Goal: Feedback & Contribution: Submit feedback/report problem

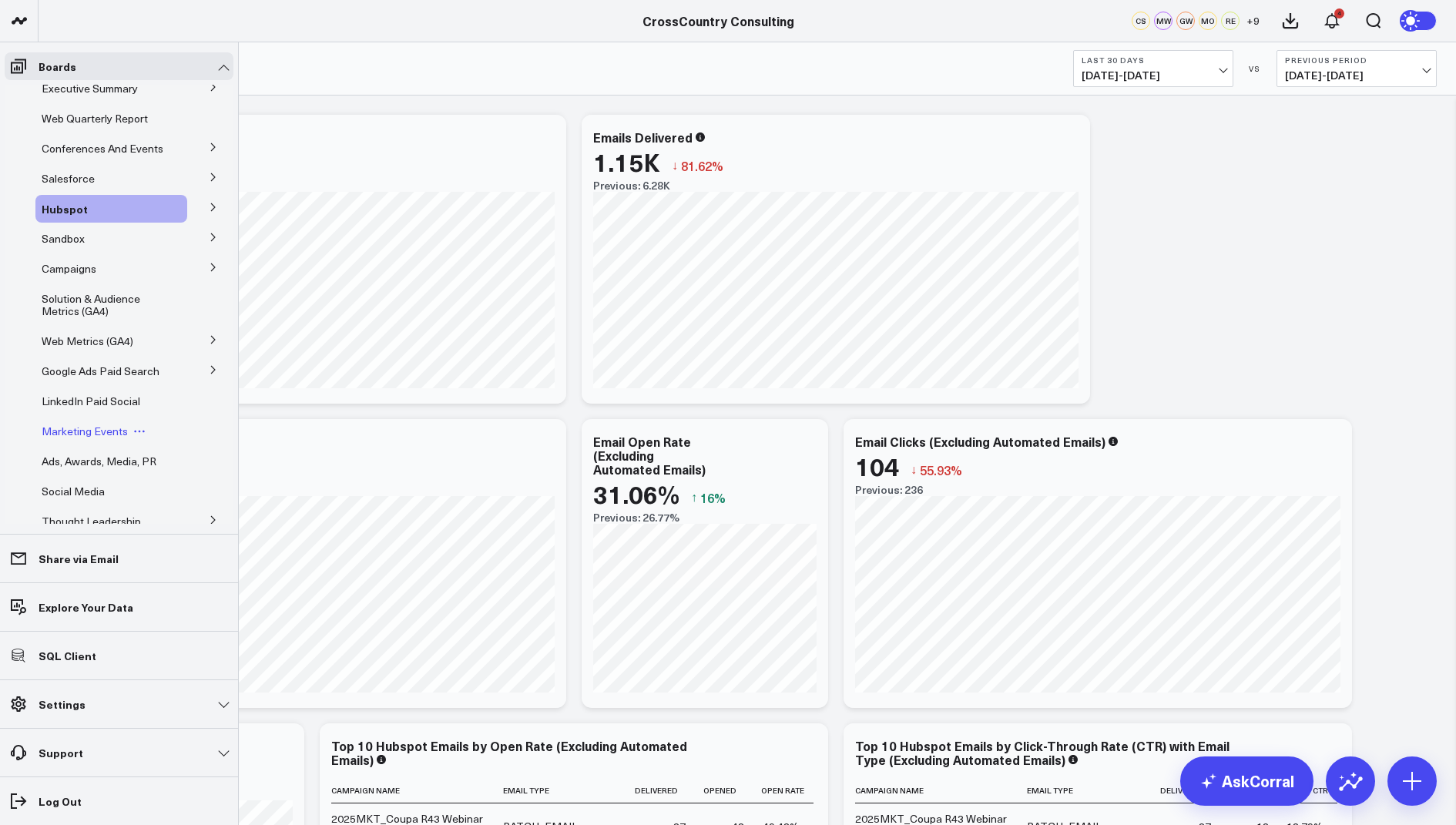
scroll to position [8, 0]
click at [193, 88] on button at bounding box center [213, 88] width 40 height 23
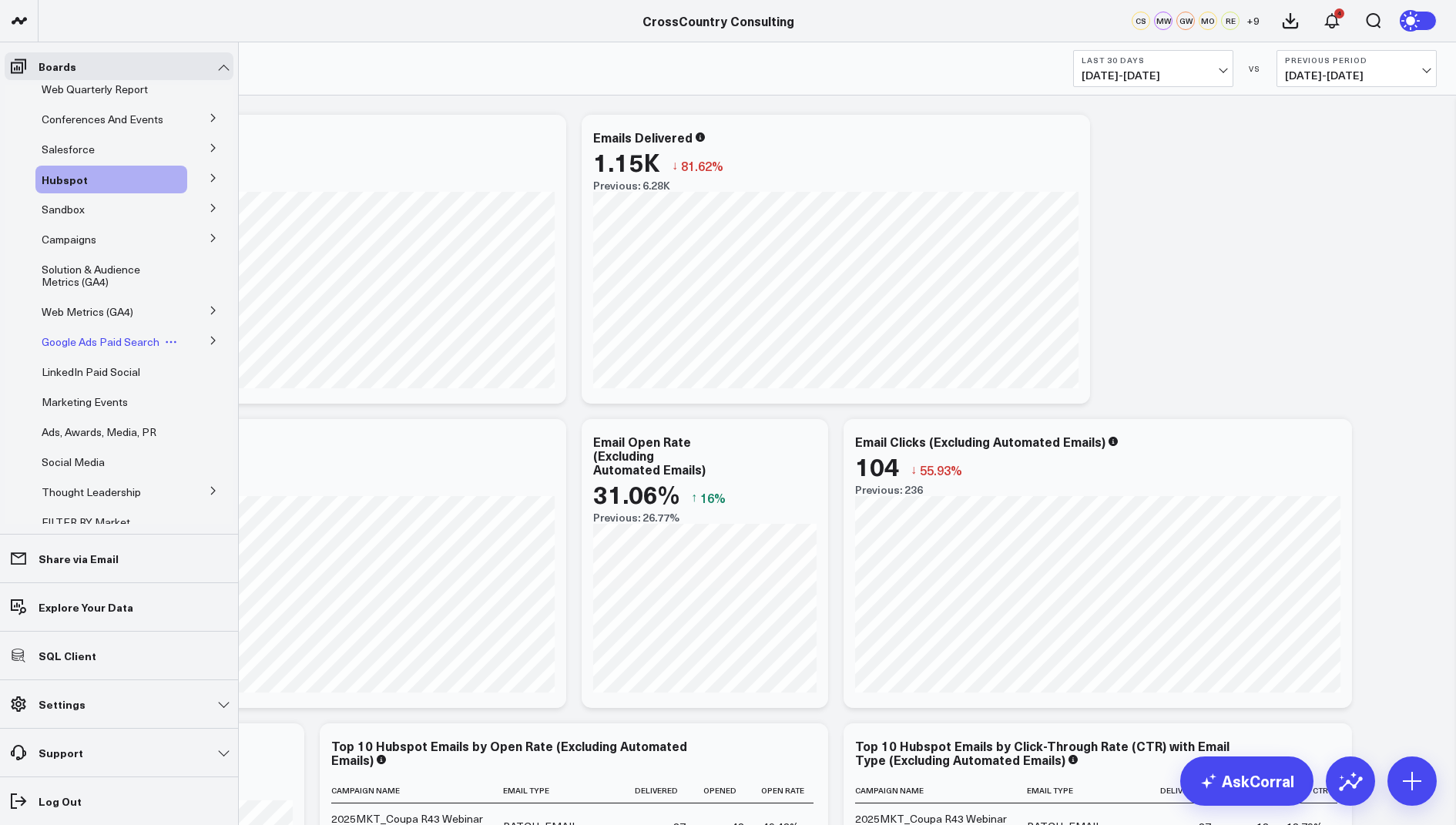
scroll to position [133, 0]
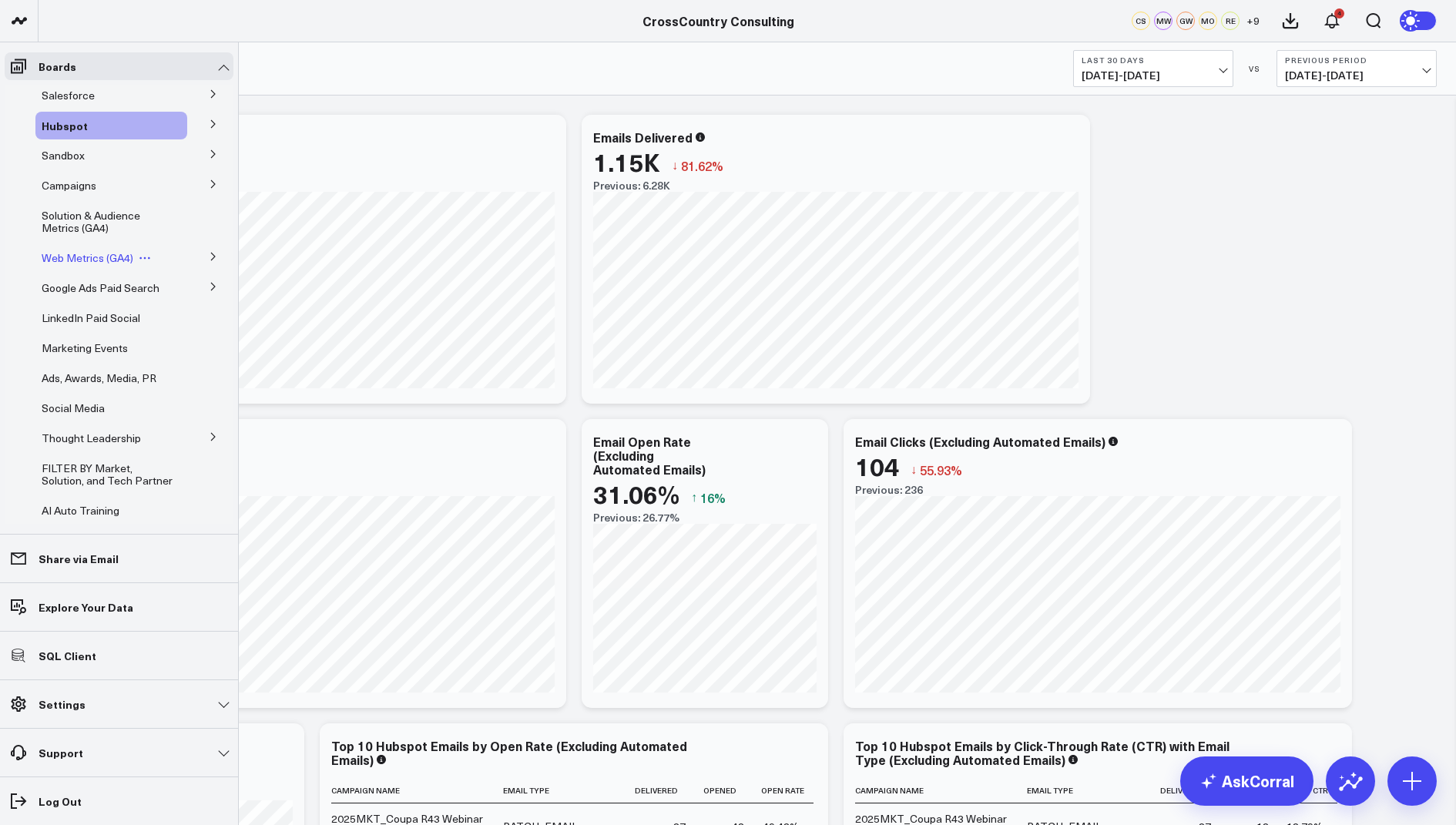
click at [102, 265] on span "Web Metrics (GA4)" at bounding box center [87, 257] width 91 height 14
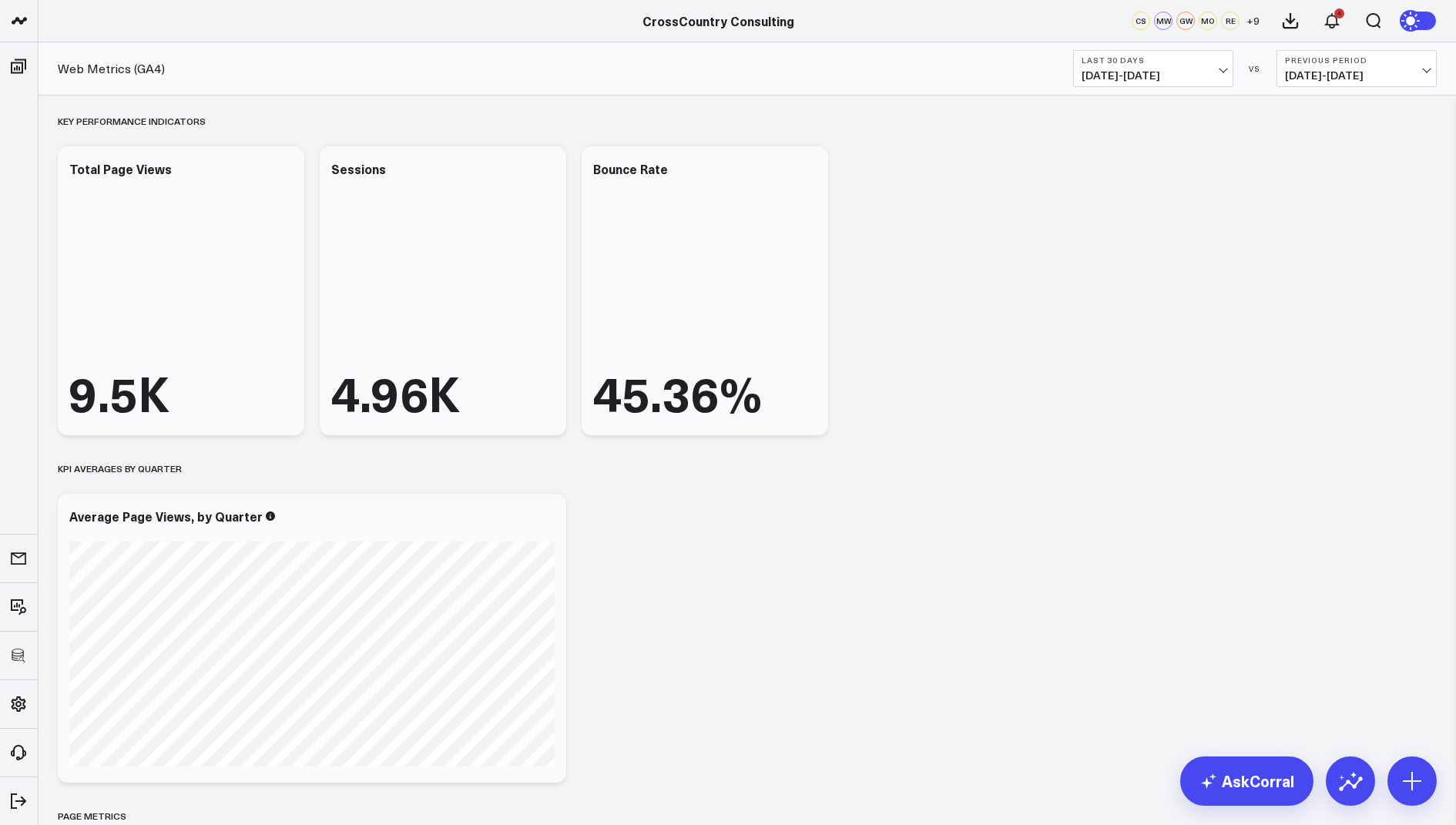
click at [1130, 81] on span "[DATE] - [DATE]" at bounding box center [1154, 75] width 144 height 12
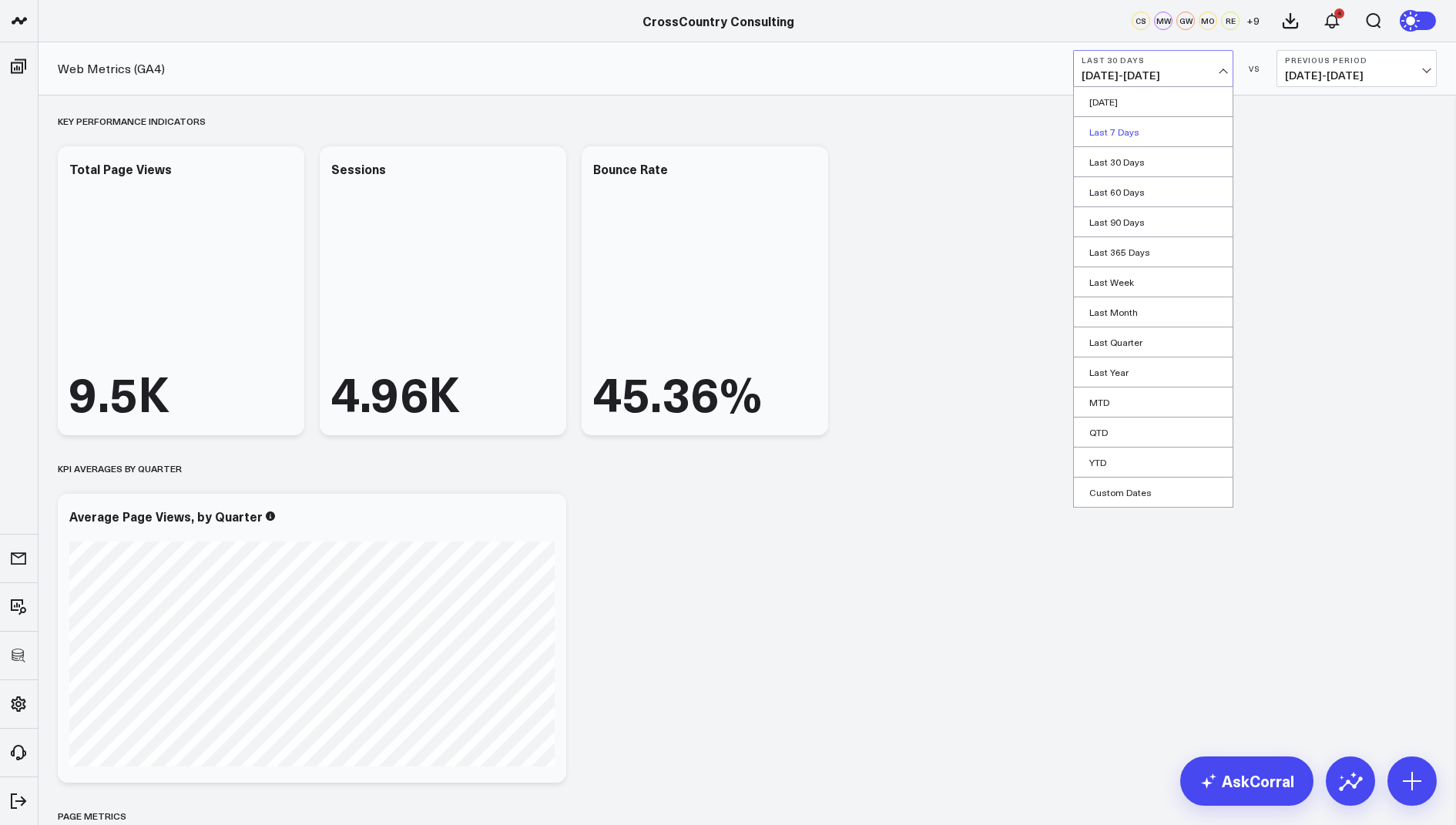
click at [1111, 132] on link "Last 7 Days" at bounding box center [1154, 131] width 159 height 30
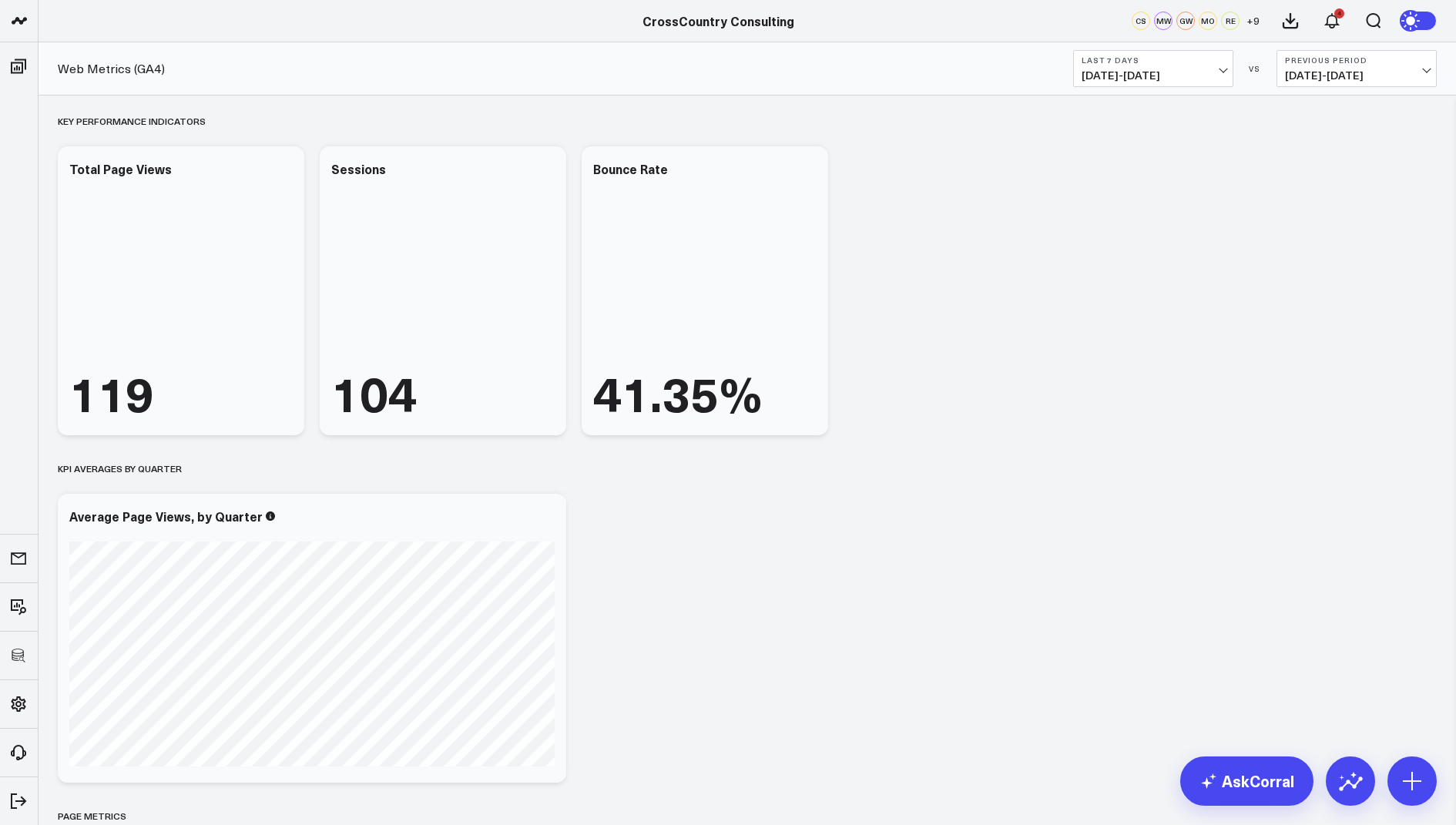
click at [1122, 83] on button "Last 7 Days [DATE] - [DATE]" at bounding box center [1154, 68] width 160 height 37
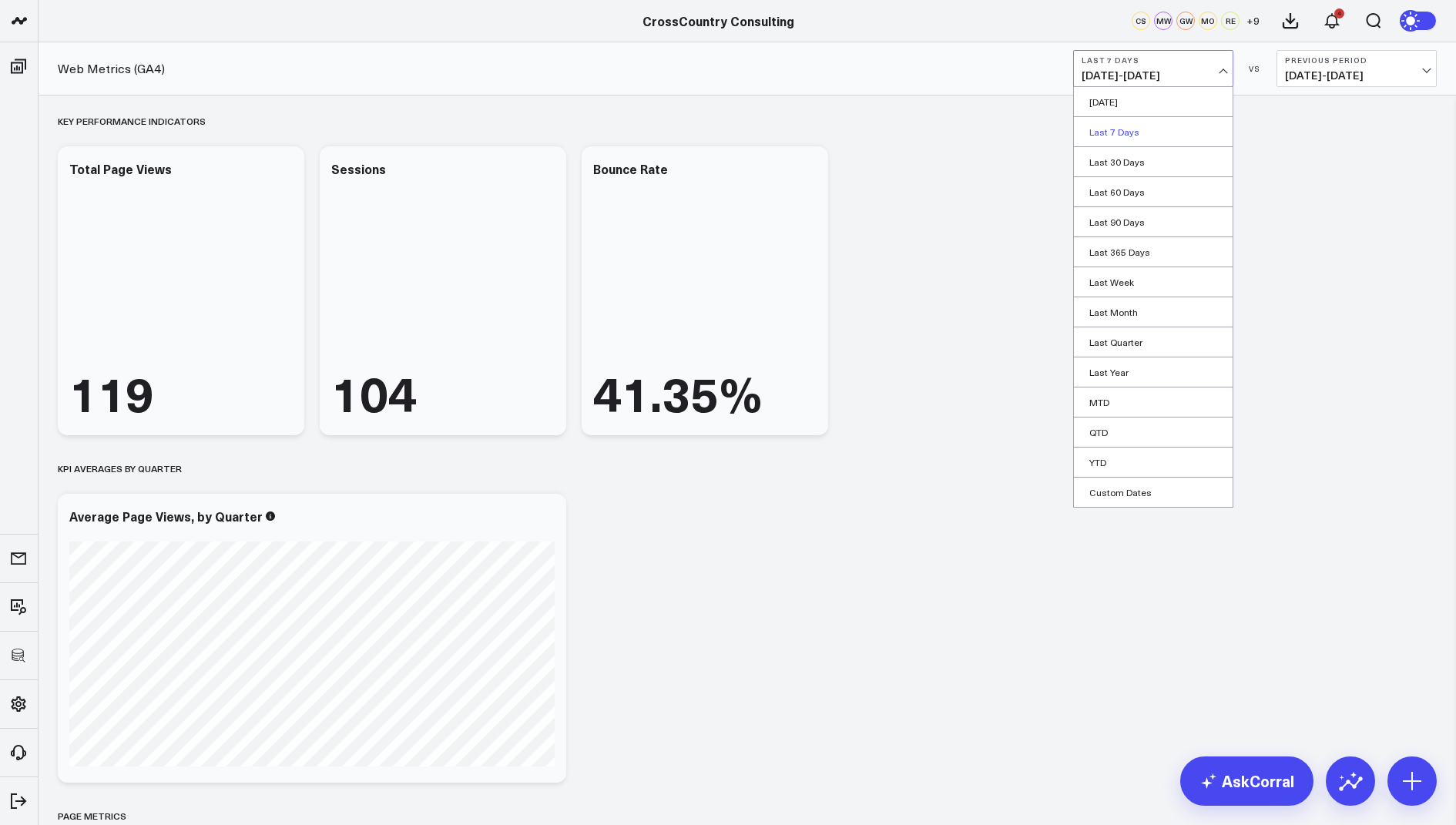
click at [1121, 132] on link "Last 7 Days" at bounding box center [1154, 131] width 159 height 30
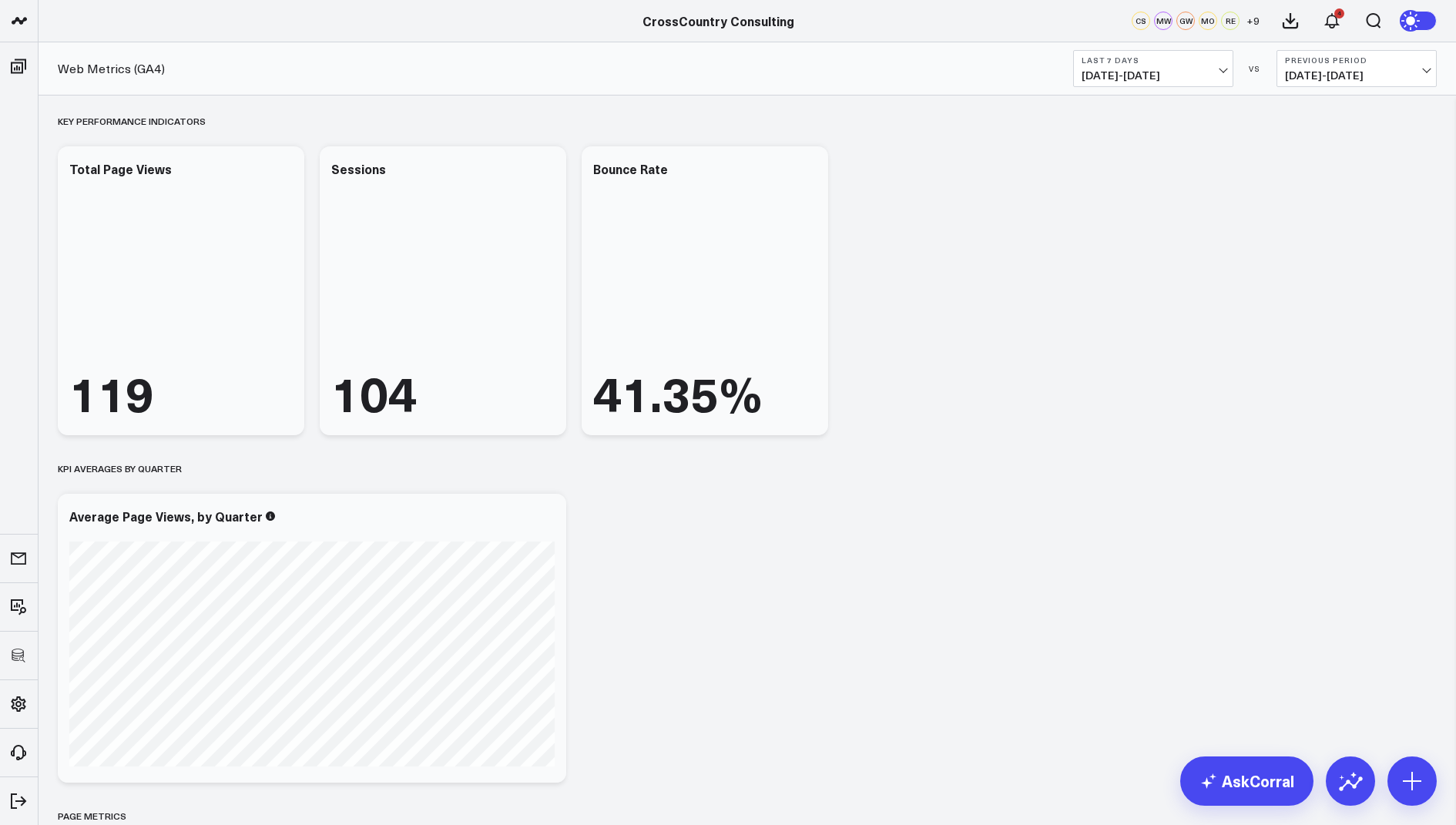
click at [1135, 65] on button "Last 7 Days [DATE] - [DATE]" at bounding box center [1154, 68] width 160 height 37
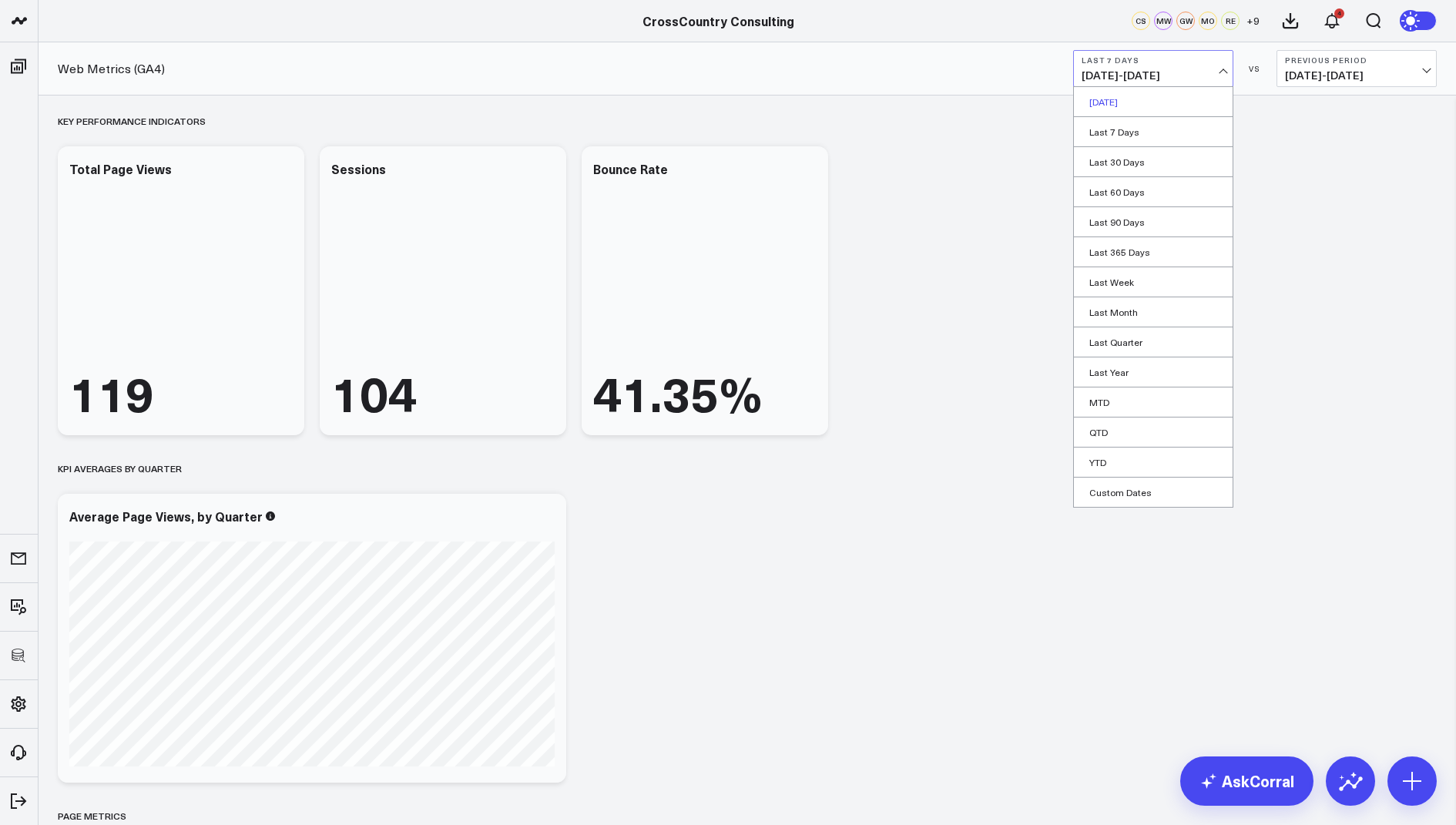
click at [1123, 105] on link "[DATE]" at bounding box center [1154, 102] width 159 height 30
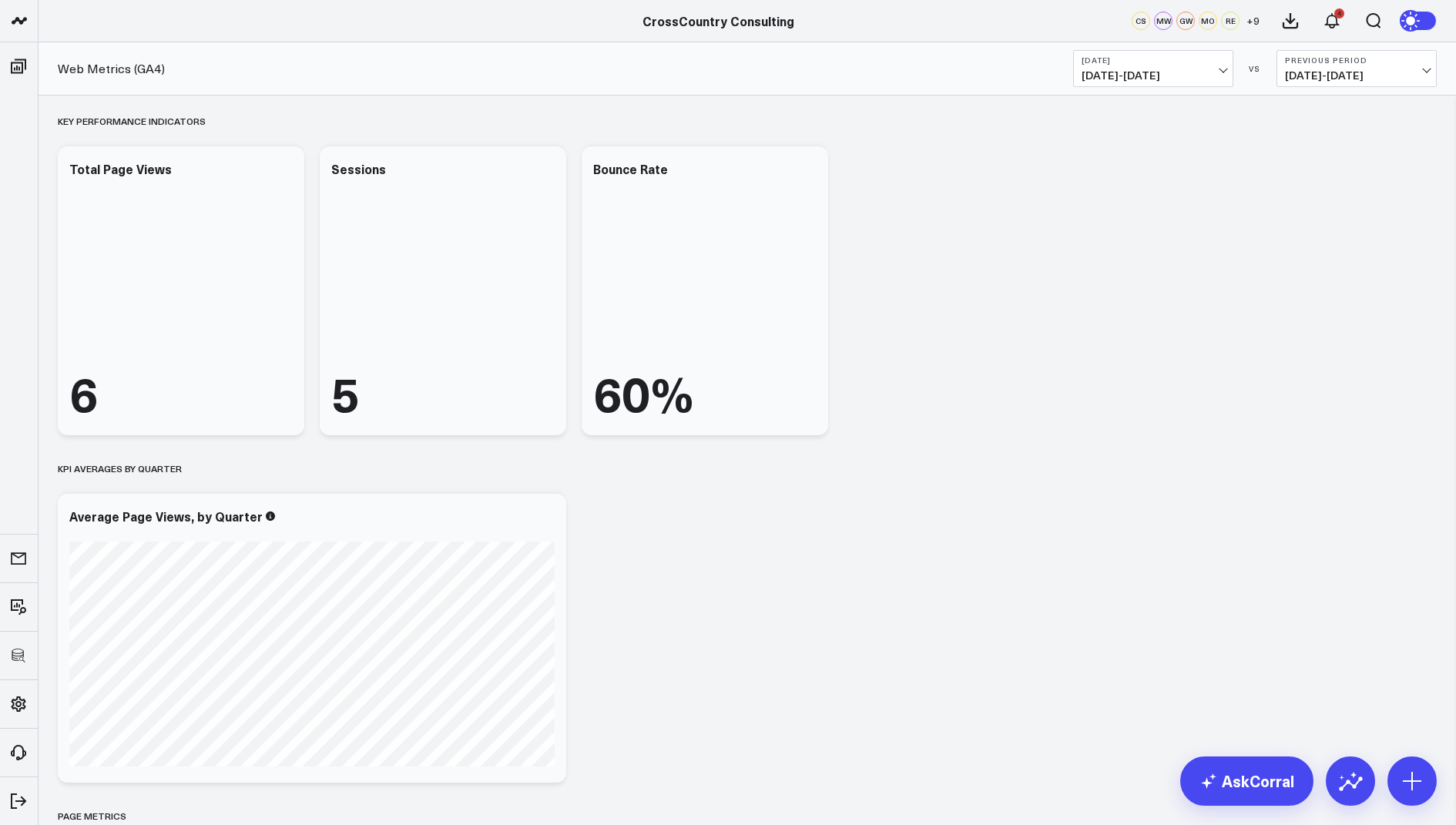
click at [1137, 69] on span "[DATE] - [DATE]" at bounding box center [1154, 75] width 144 height 12
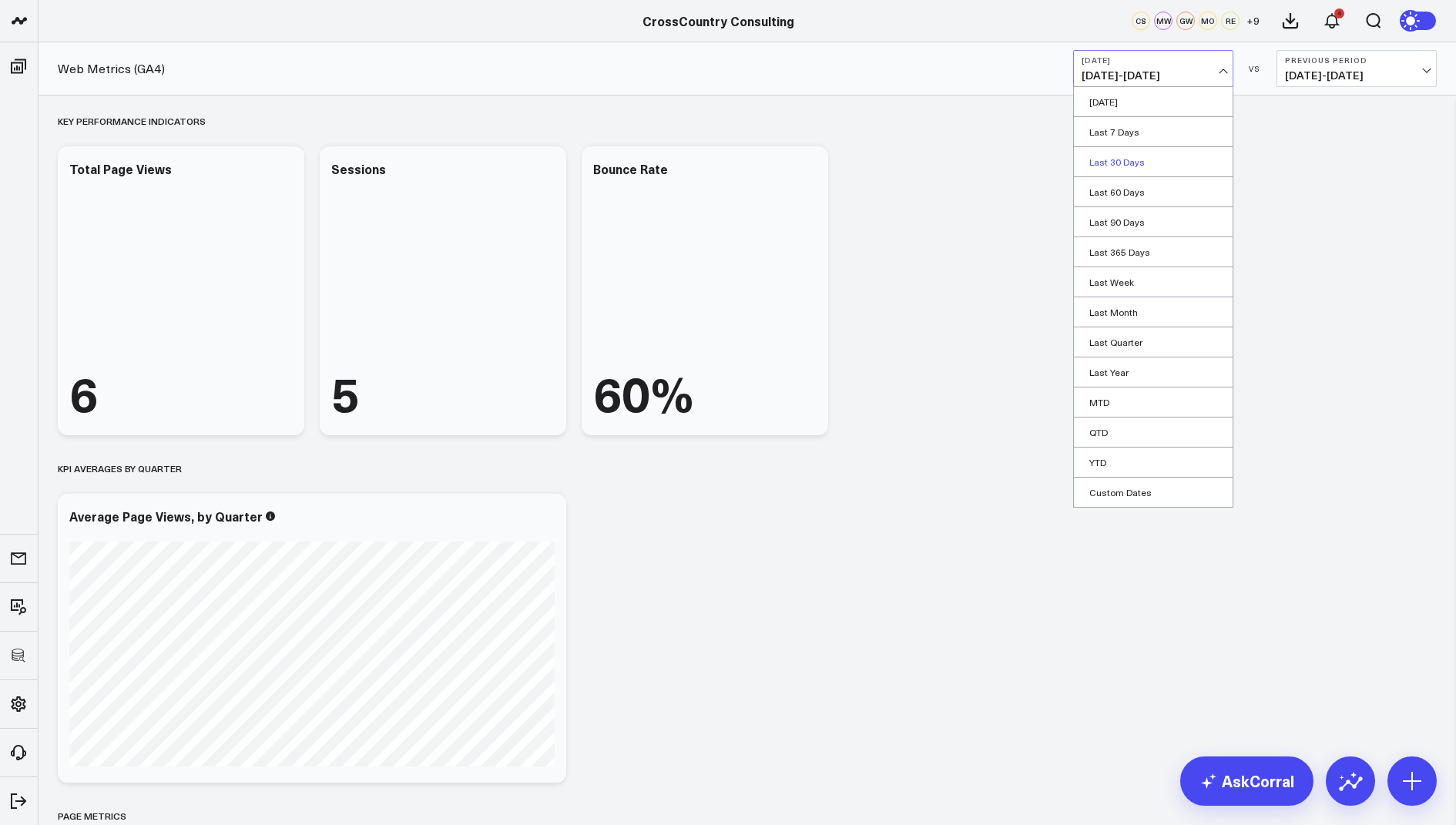
click at [1127, 156] on link "Last 30 Days" at bounding box center [1154, 161] width 159 height 30
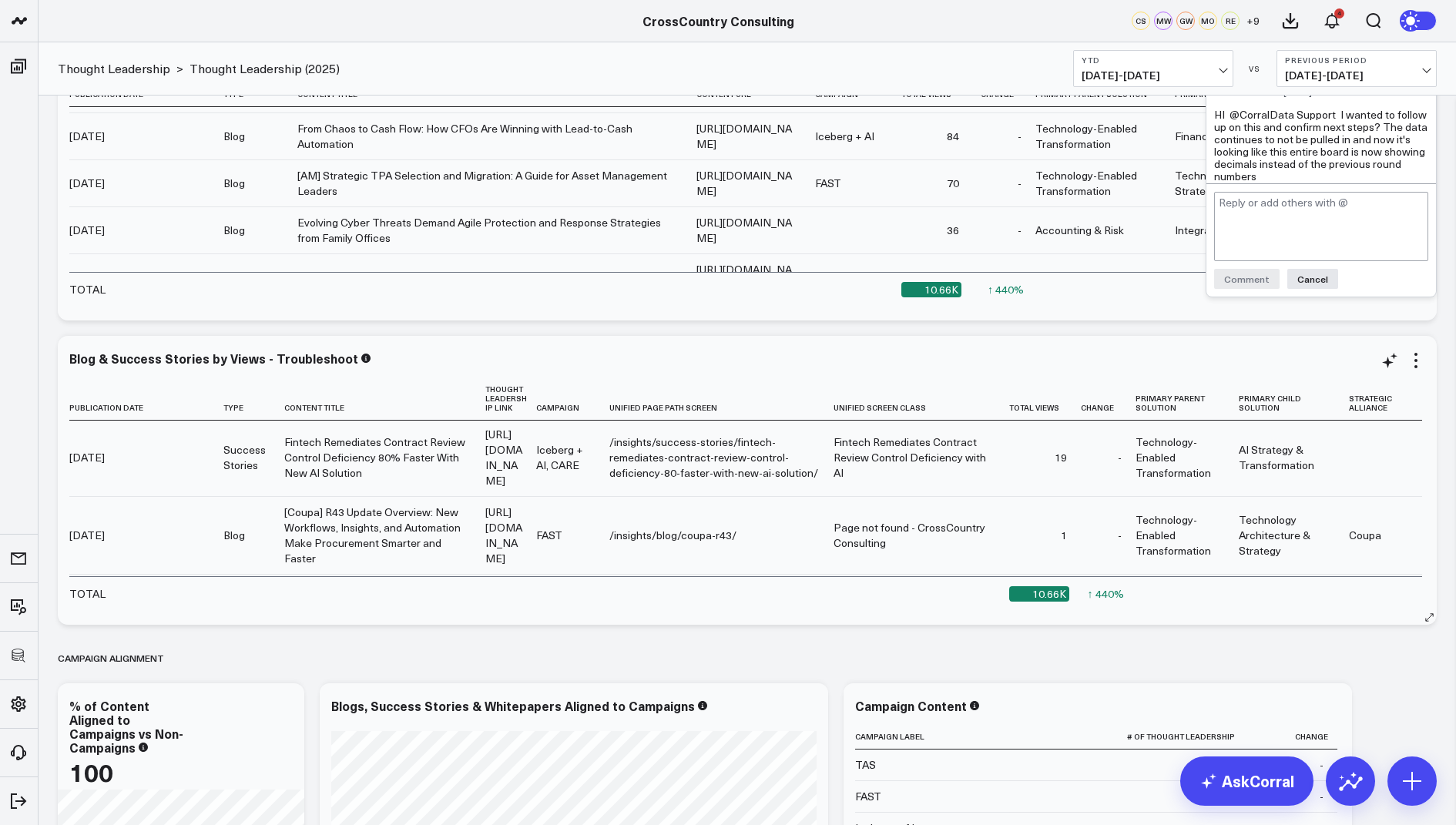
scroll to position [475, 0]
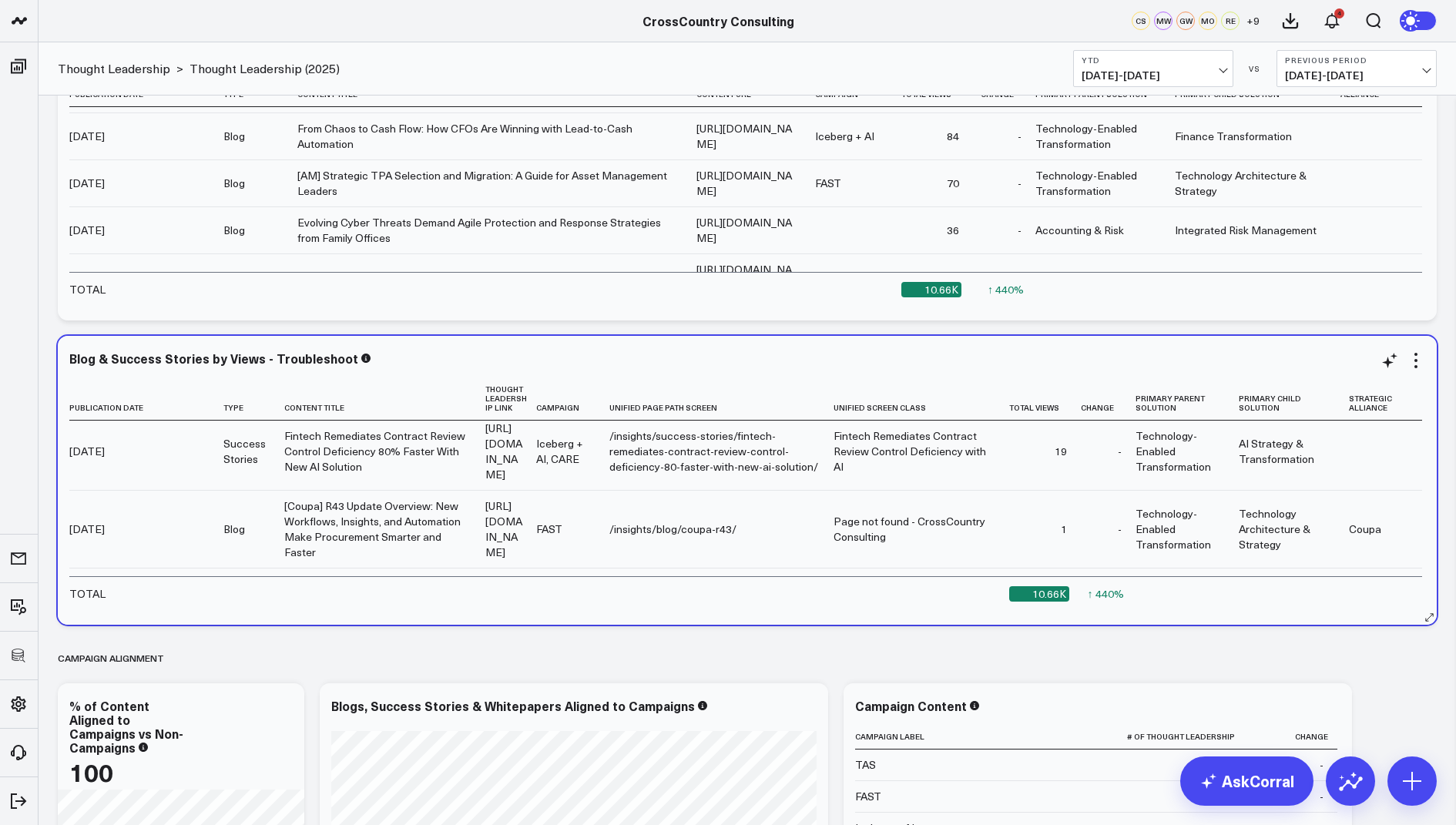
click at [789, 397] on div "/insights/success-stories/professional-services-firm-reduces-financial-reportin…" at bounding box center [714, 374] width 209 height 47
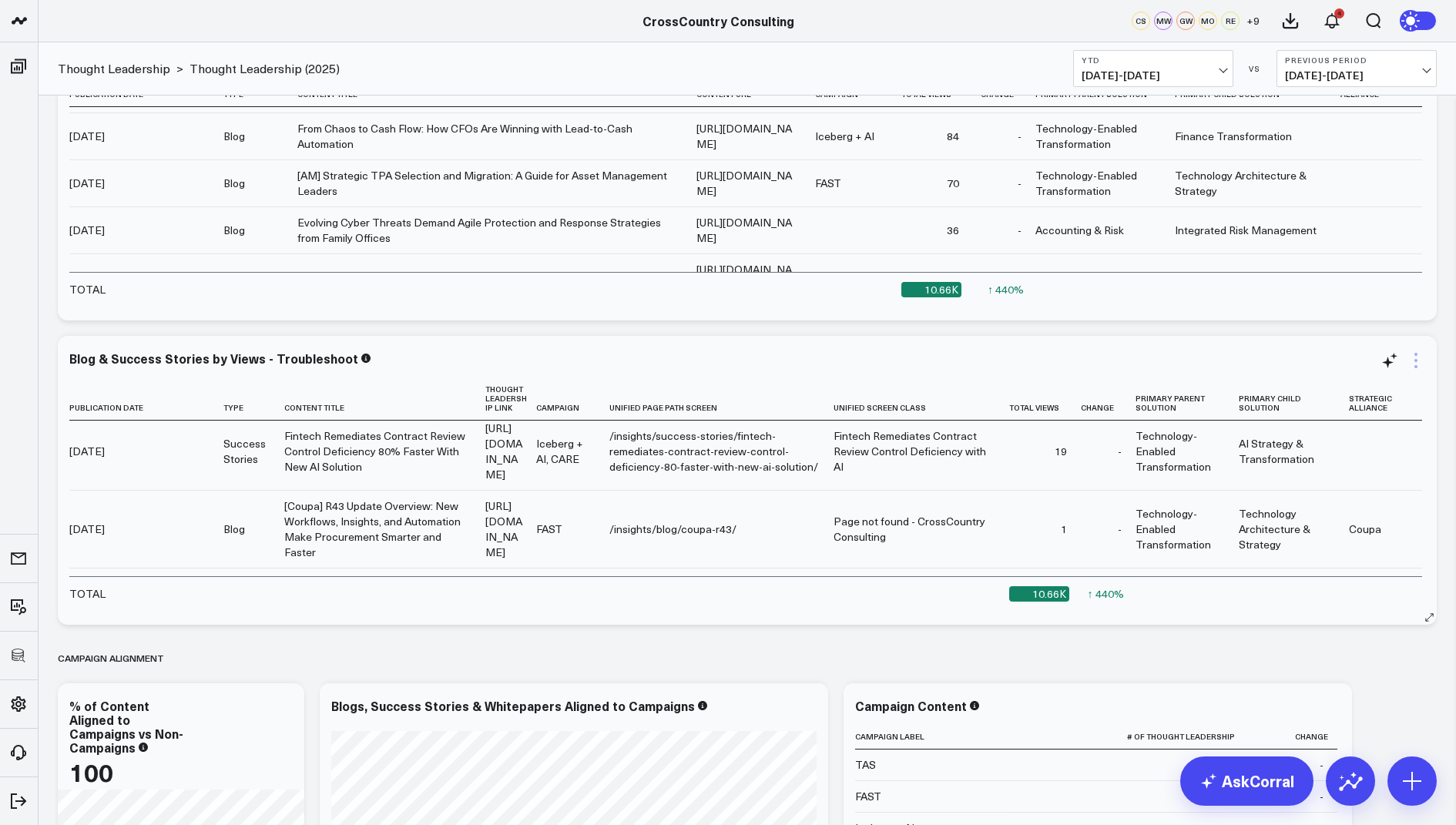
click at [1418, 359] on icon at bounding box center [1416, 360] width 18 height 18
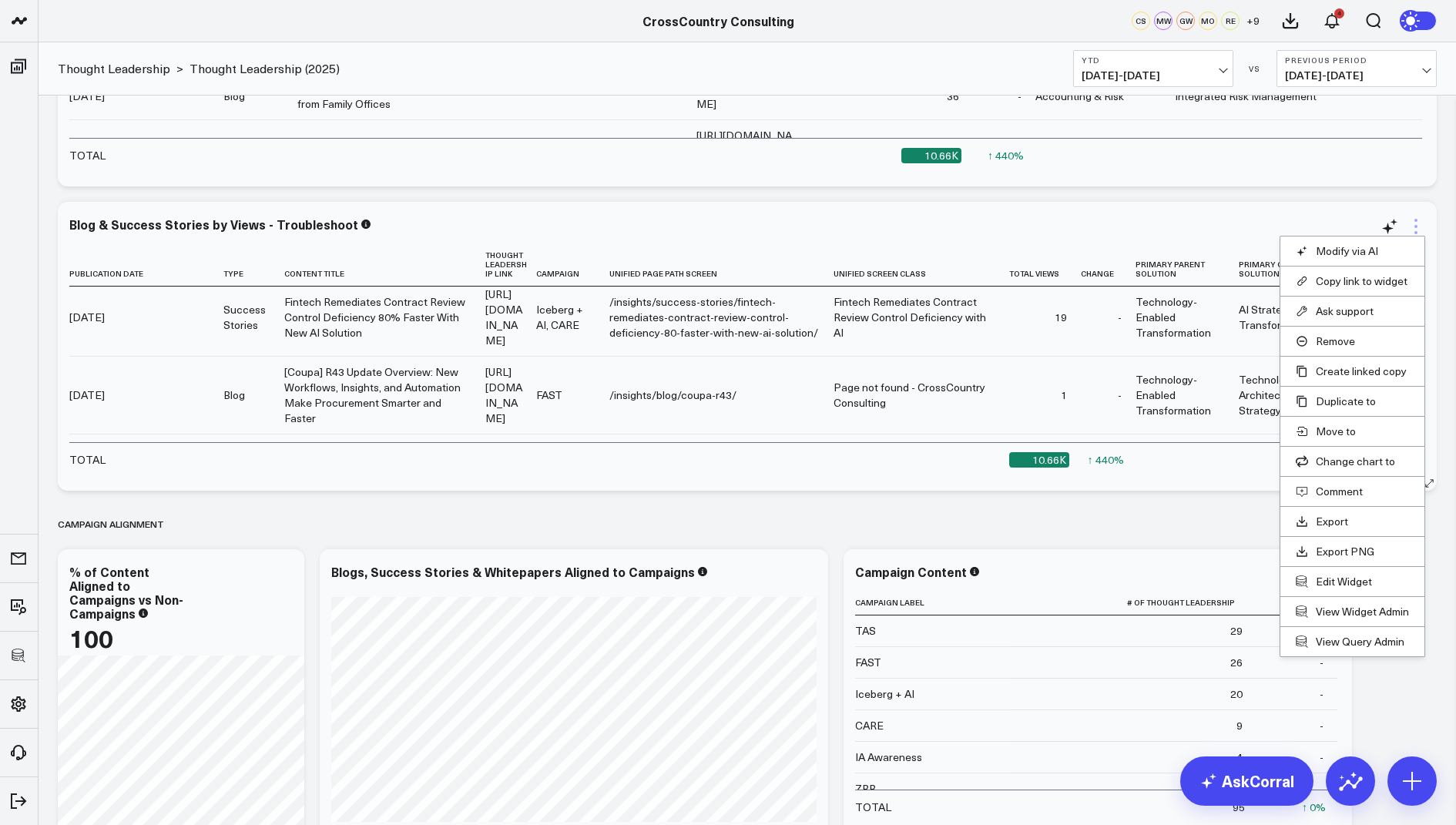
scroll to position [3649, 0]
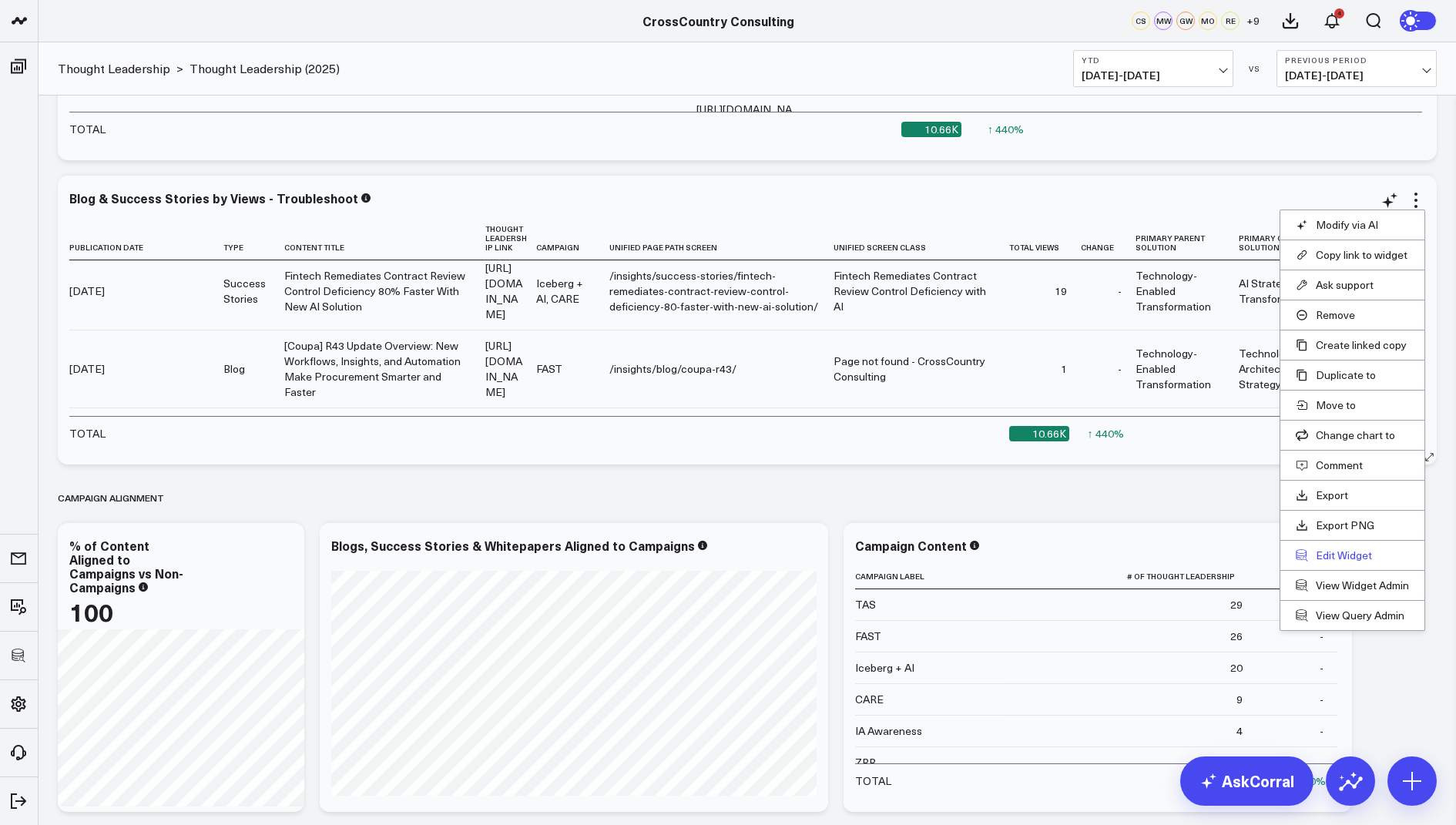
click at [1327, 549] on button "Edit Widget" at bounding box center [1353, 555] width 113 height 14
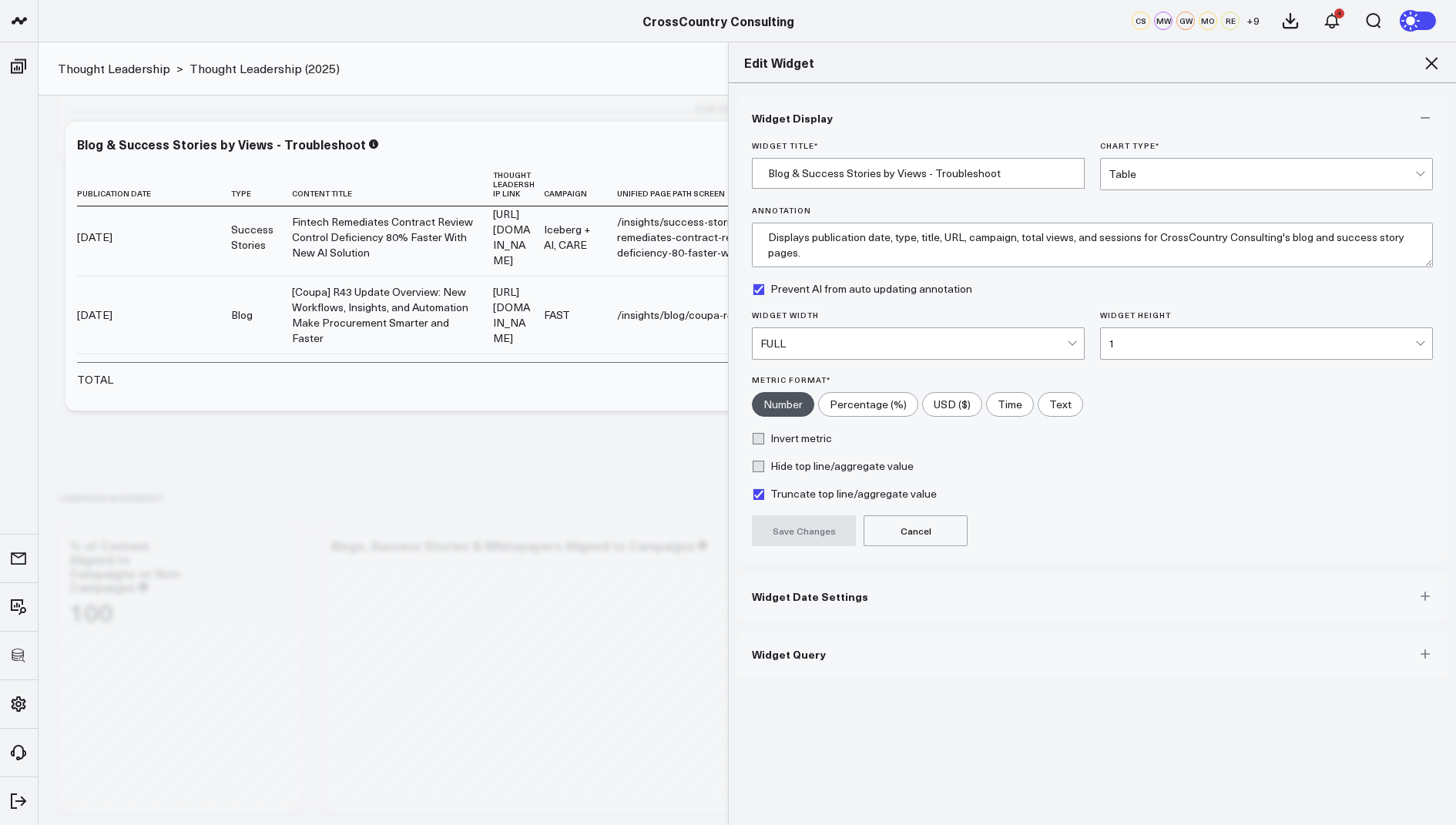
scroll to position [3735, 0]
click at [801, 649] on span "Widget Query" at bounding box center [789, 653] width 74 height 12
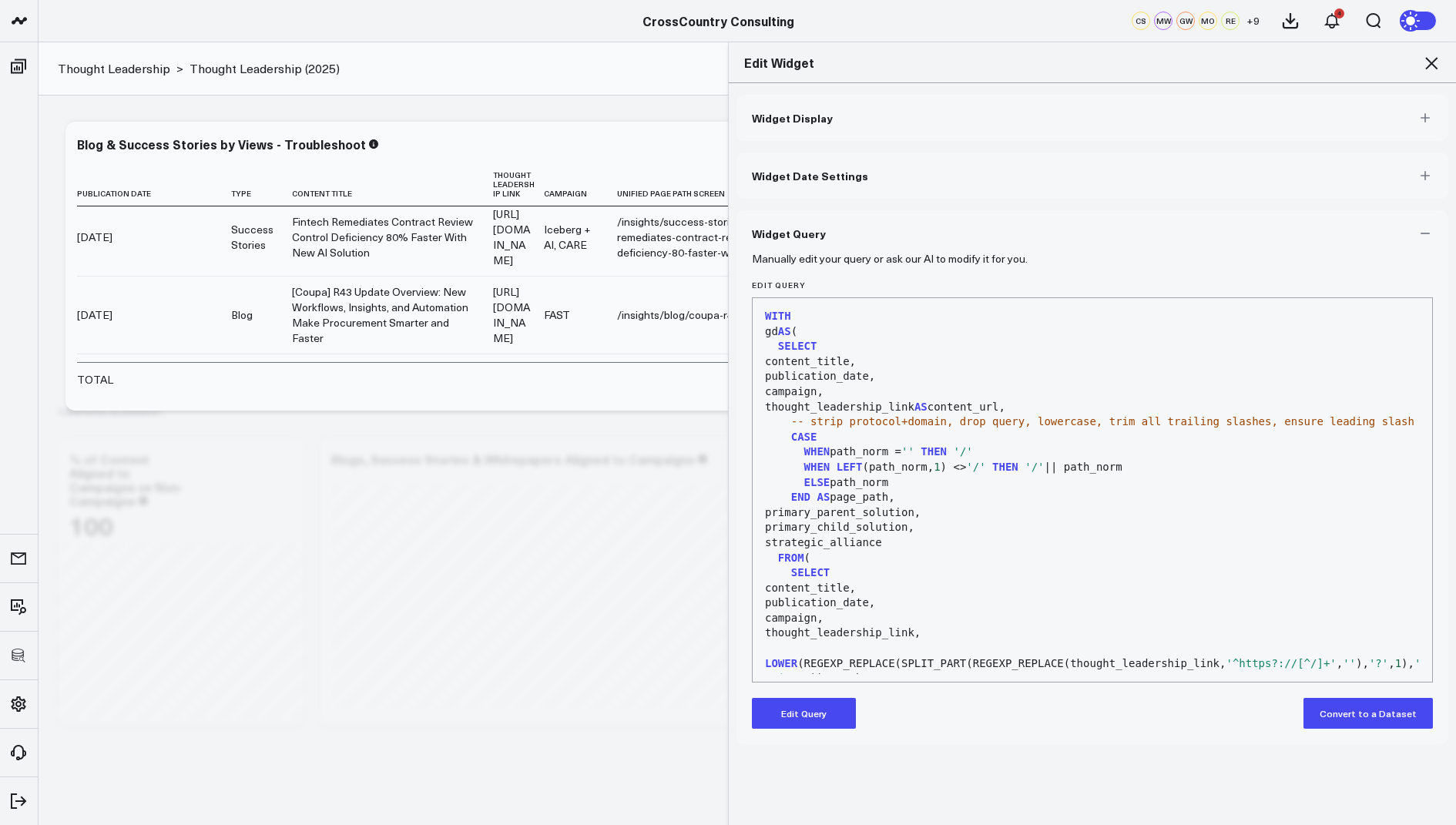
click at [769, 710] on button "Edit Query" at bounding box center [804, 713] width 104 height 30
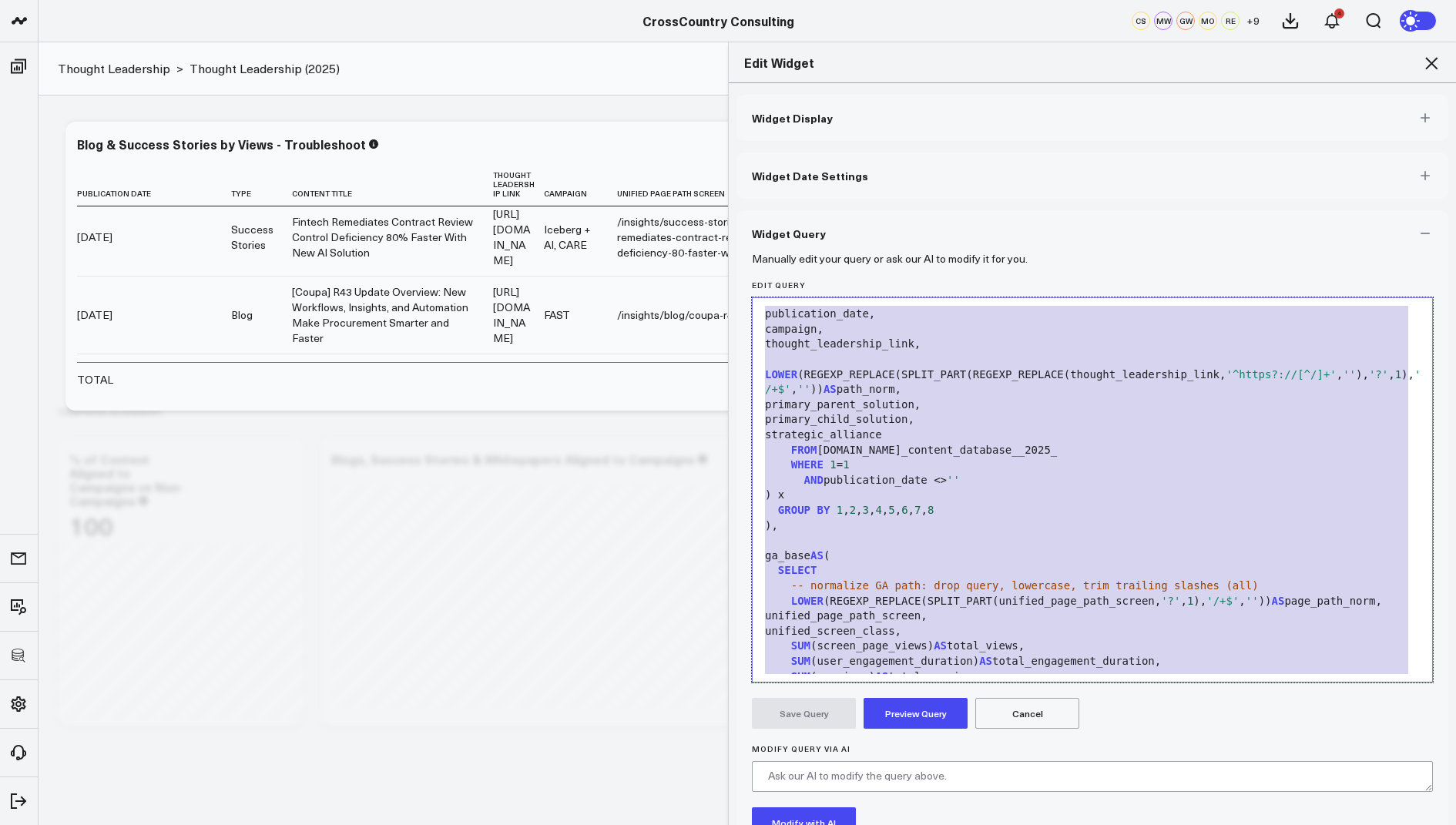
scroll to position [0, 0]
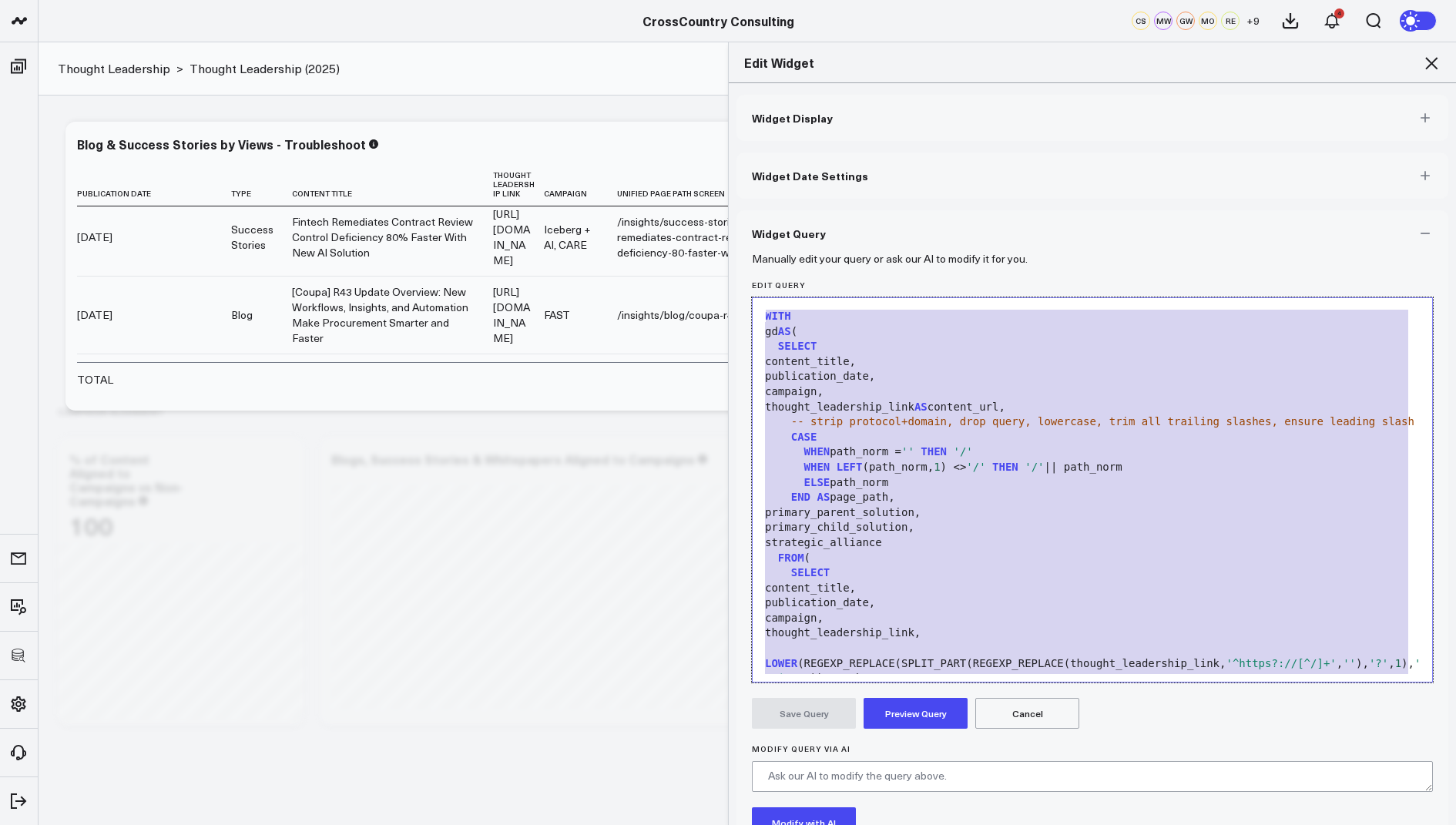
drag, startPoint x: 894, startPoint y: 590, endPoint x: 1046, endPoint y: 107, distance: 506.4
click at [1046, 107] on div "Widget Display Widget Date Settings Widget Query Manually edit your query or as…" at bounding box center [1093, 515] width 712 height 840
copy div "LOWER (REGEXP_REPLACE(SPLIT_PART(unified_page_path_screen, '?' , 1 ), '/+$' , '…"
click at [1434, 61] on icon at bounding box center [1431, 63] width 12 height 12
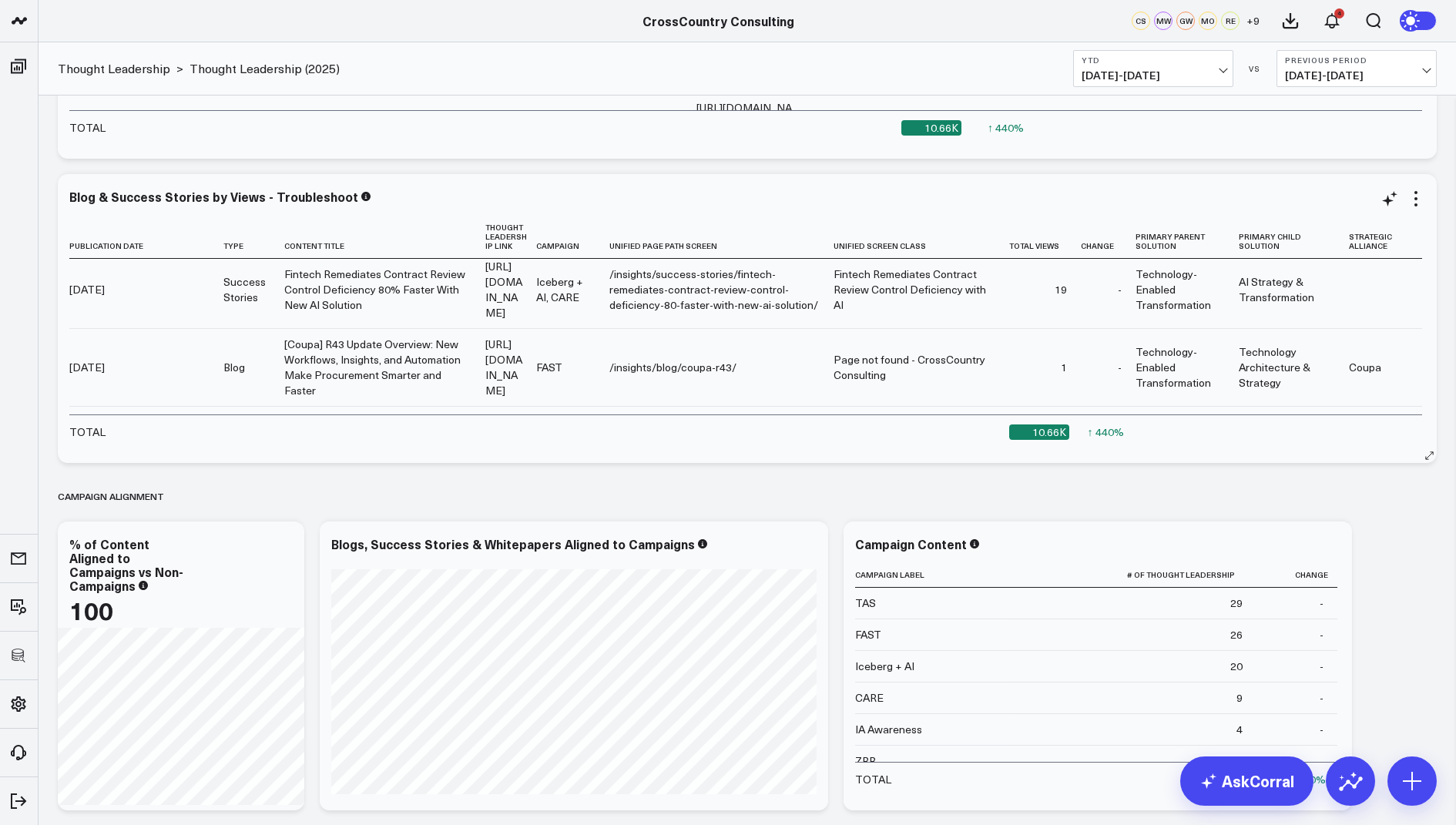
click at [1412, 208] on div "Blog & Success Stories by Views - Troubleshoot Publication Date Type Content Ti…" at bounding box center [747, 318] width 1357 height 258
click at [1421, 199] on icon at bounding box center [1416, 198] width 18 height 18
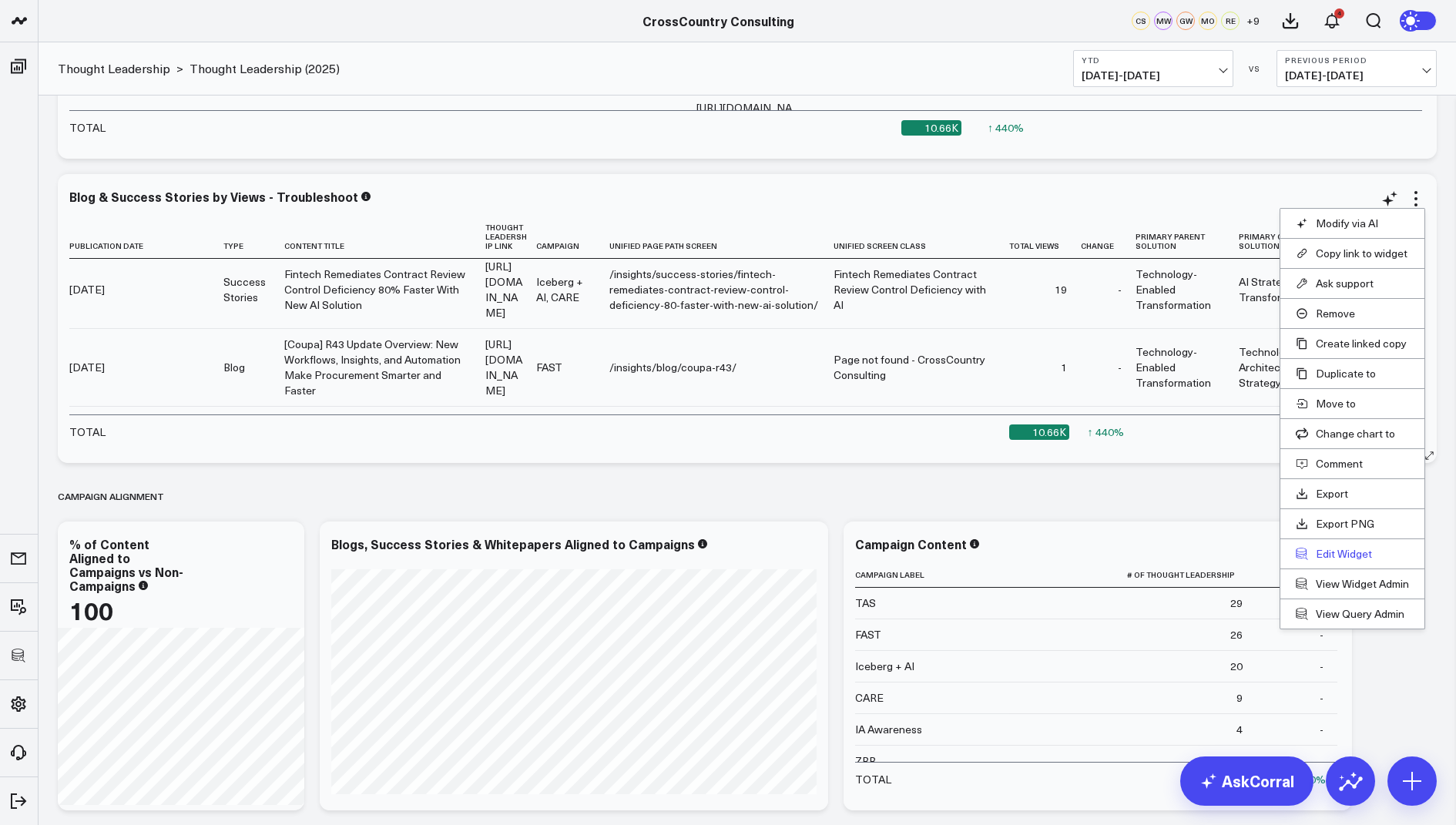
click at [1321, 555] on button "Edit Widget" at bounding box center [1353, 553] width 113 height 14
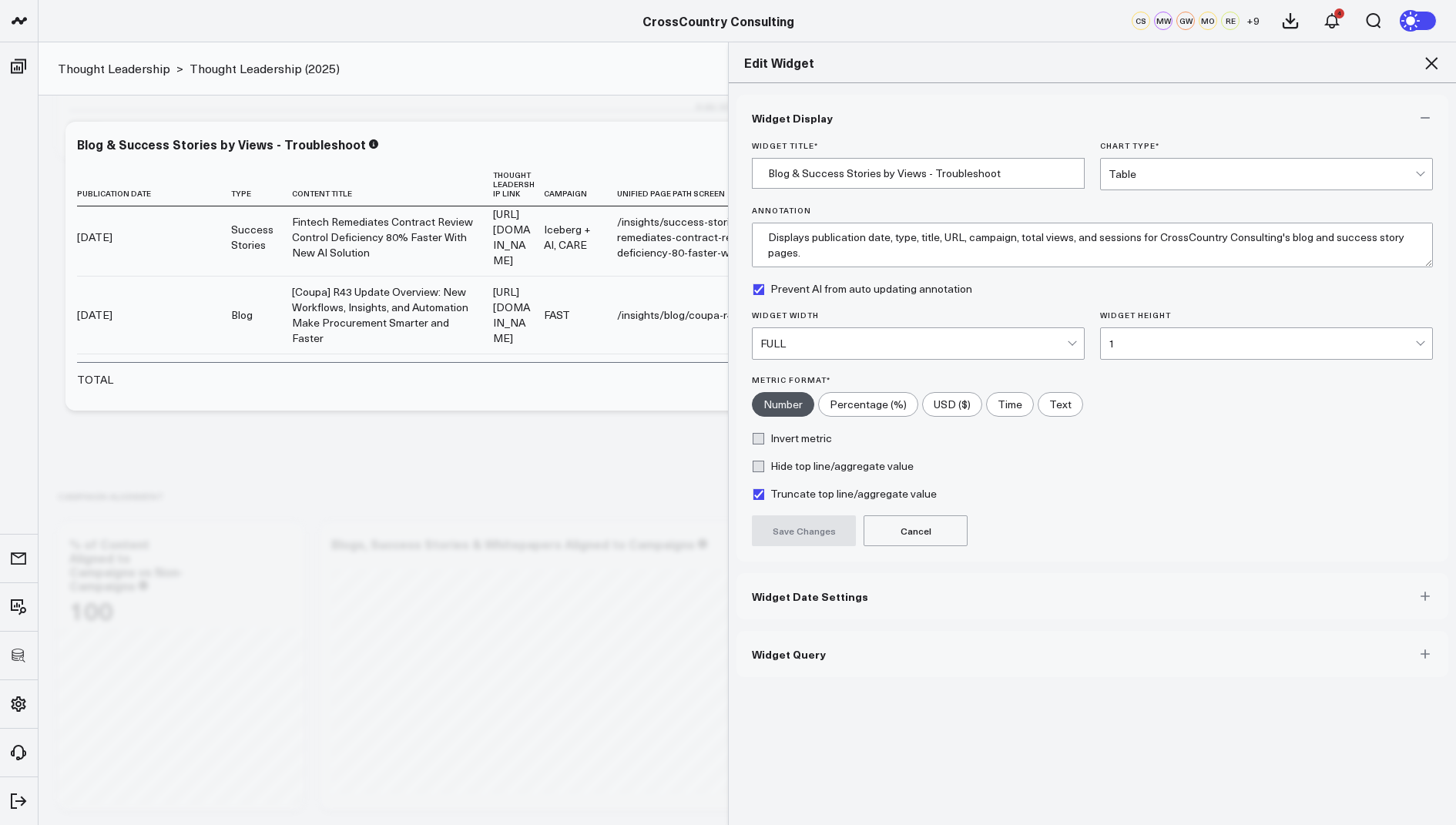
click at [785, 659] on button "Widget Query" at bounding box center [1093, 654] width 712 height 47
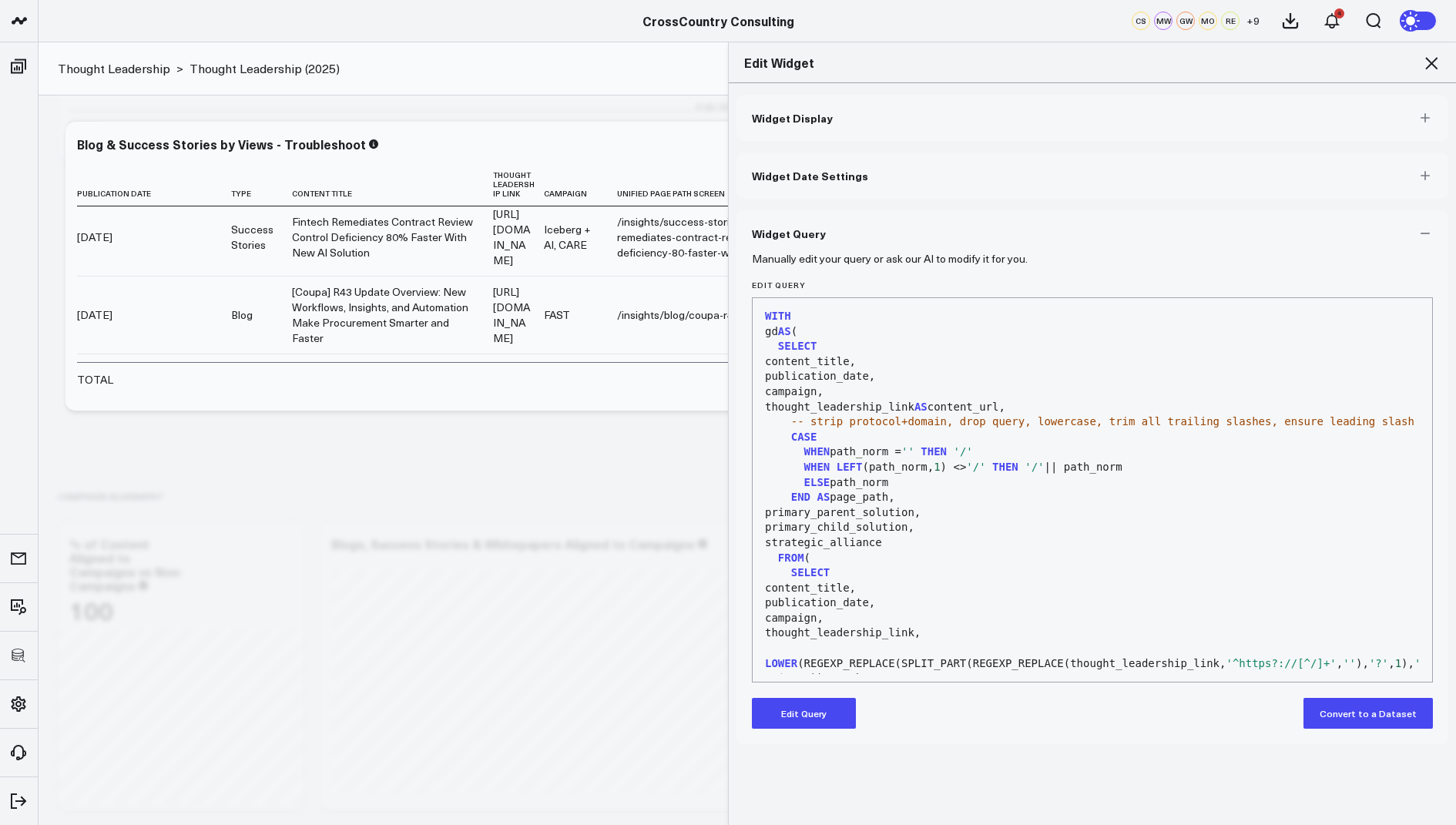
click at [801, 707] on button "Edit Query" at bounding box center [804, 713] width 104 height 30
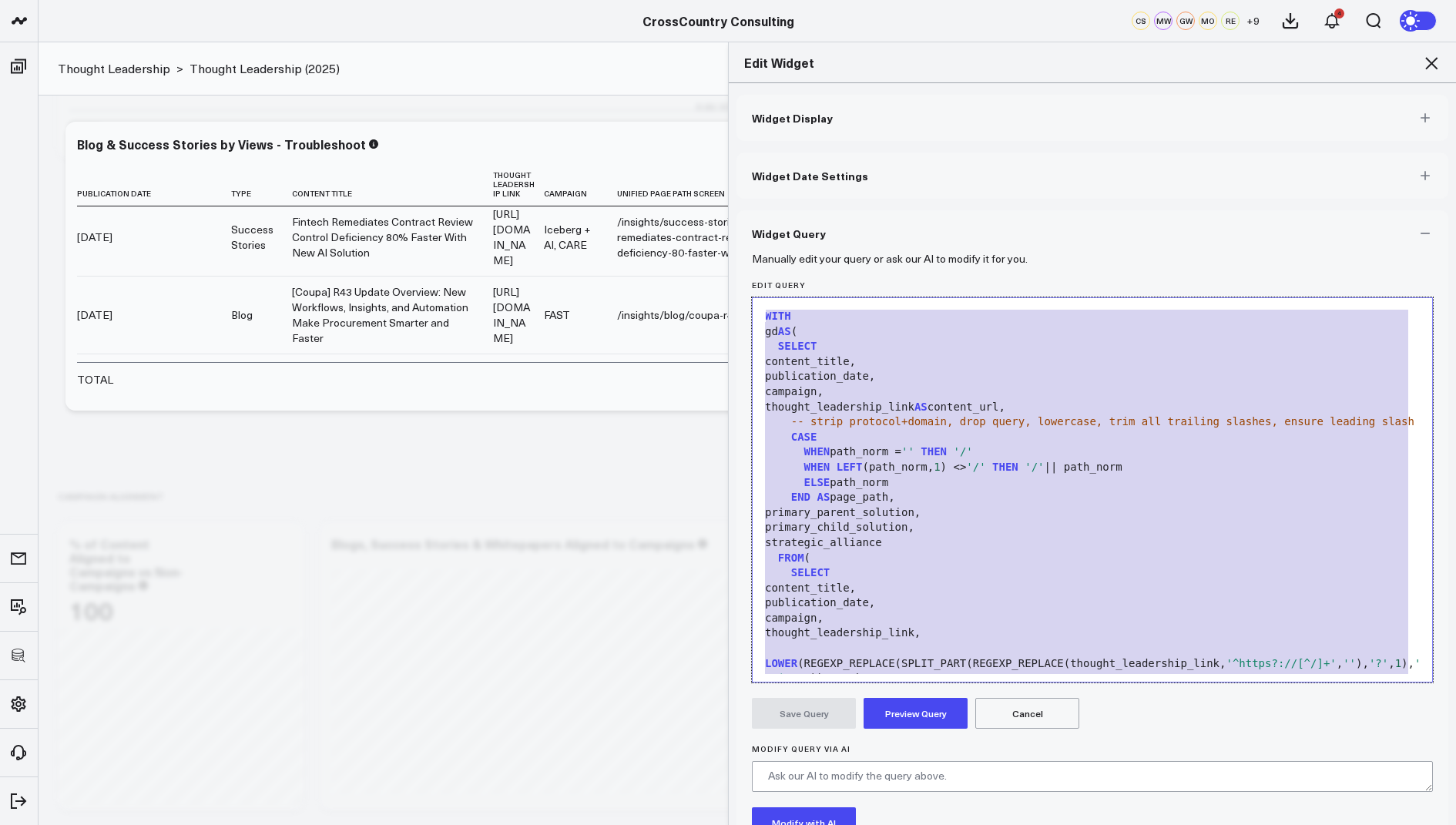
drag, startPoint x: 885, startPoint y: 588, endPoint x: 973, endPoint y: 231, distance: 367.7
click at [973, 231] on div "Widget Query Manually edit your query or ask our AI to modify it for you. Edit …" at bounding box center [1093, 572] width 712 height 725
copy div "SELECT content_title, publication_date, campaign, thought_leadership_link AS co…"
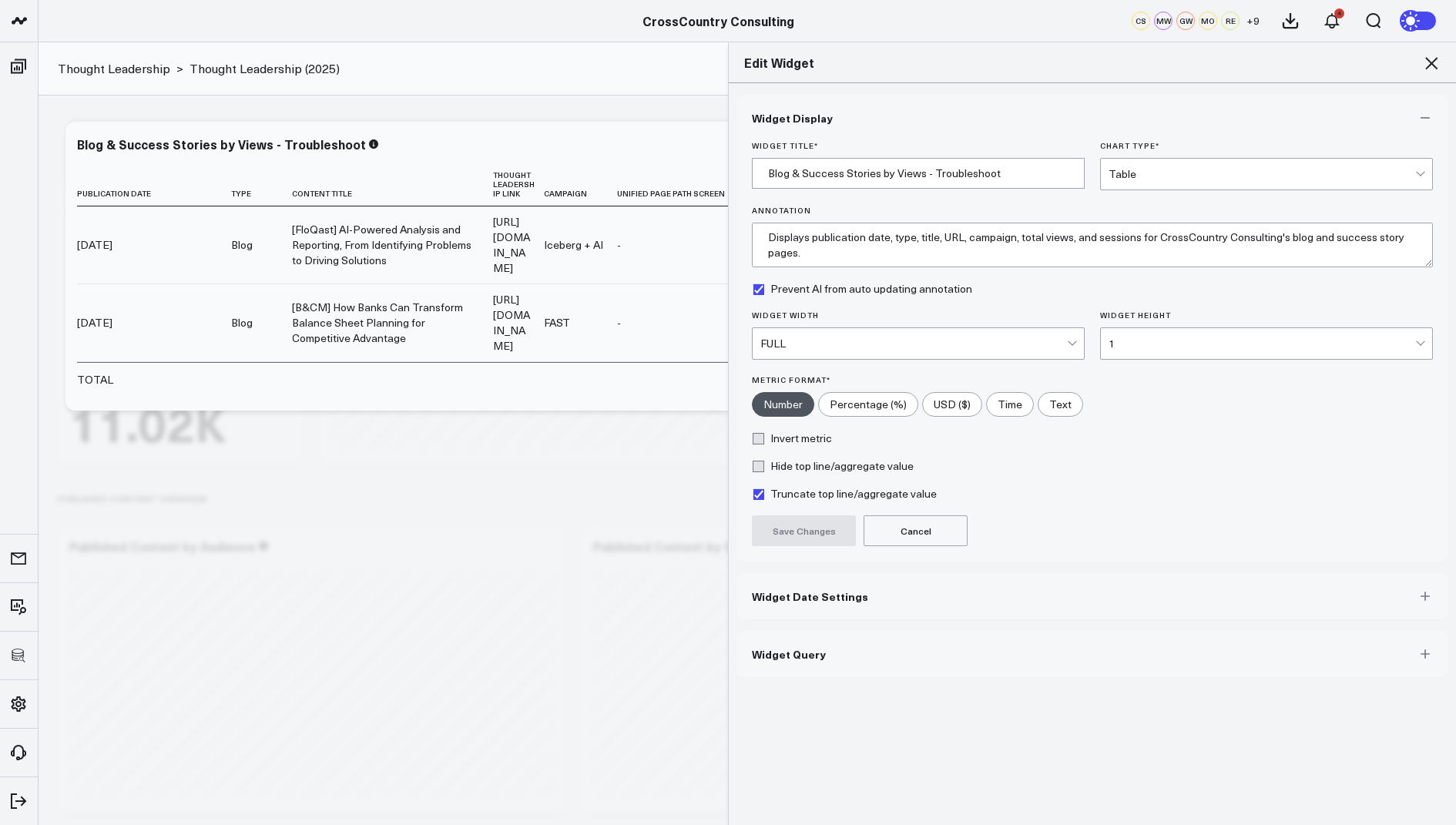
click at [1434, 65] on icon at bounding box center [1431, 63] width 12 height 12
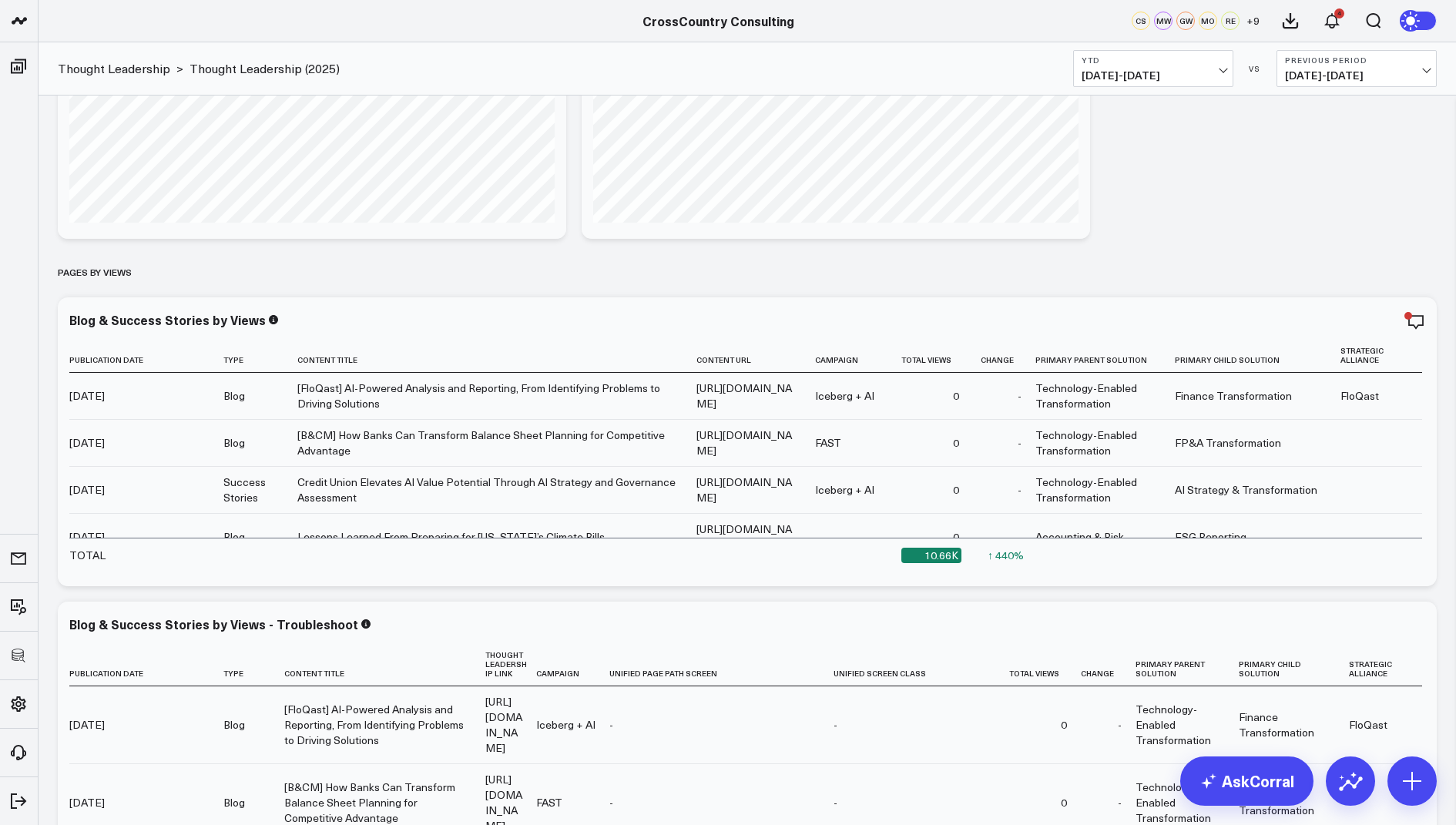
scroll to position [3303, 0]
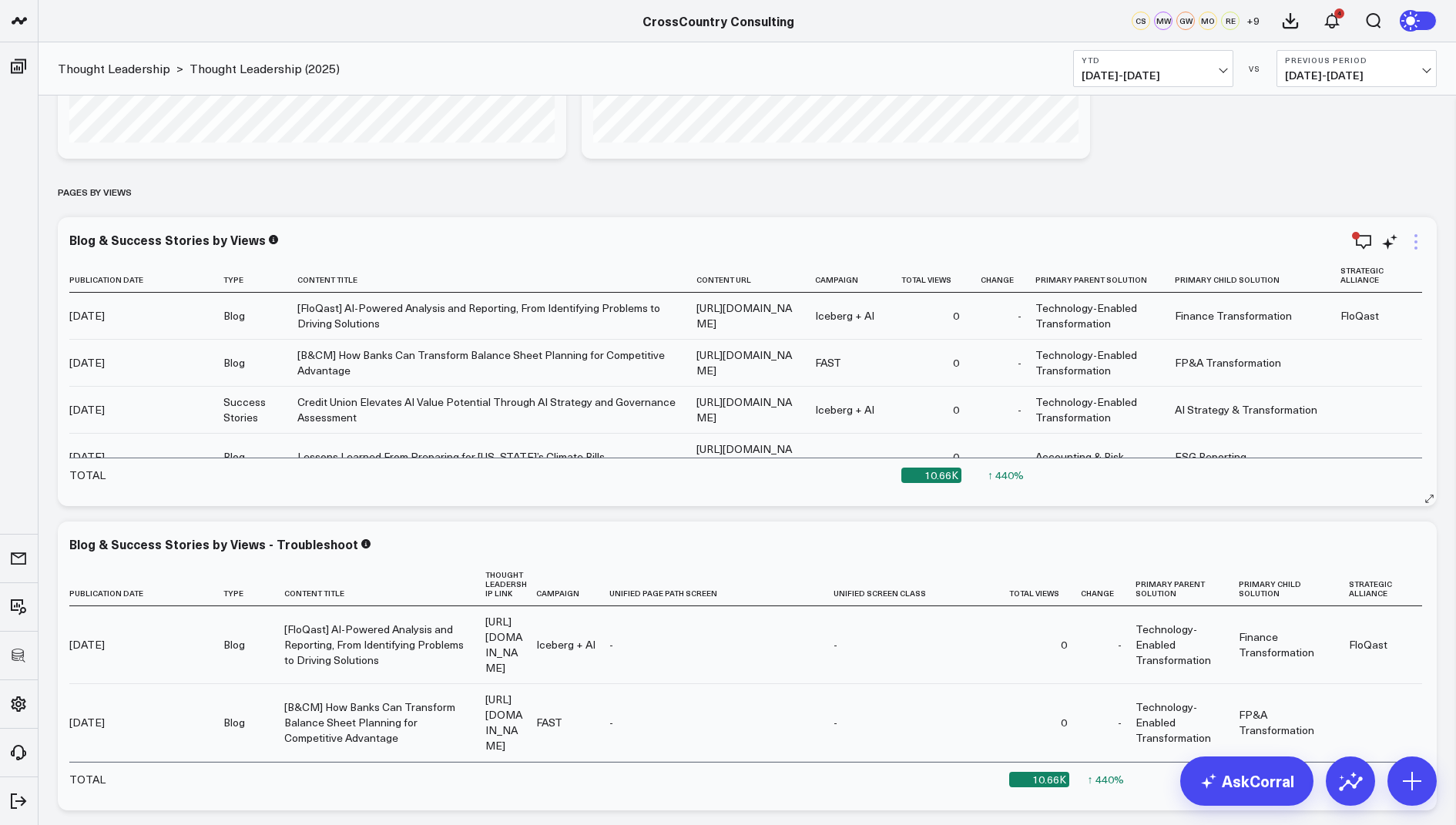
click at [1413, 240] on icon at bounding box center [1416, 241] width 18 height 18
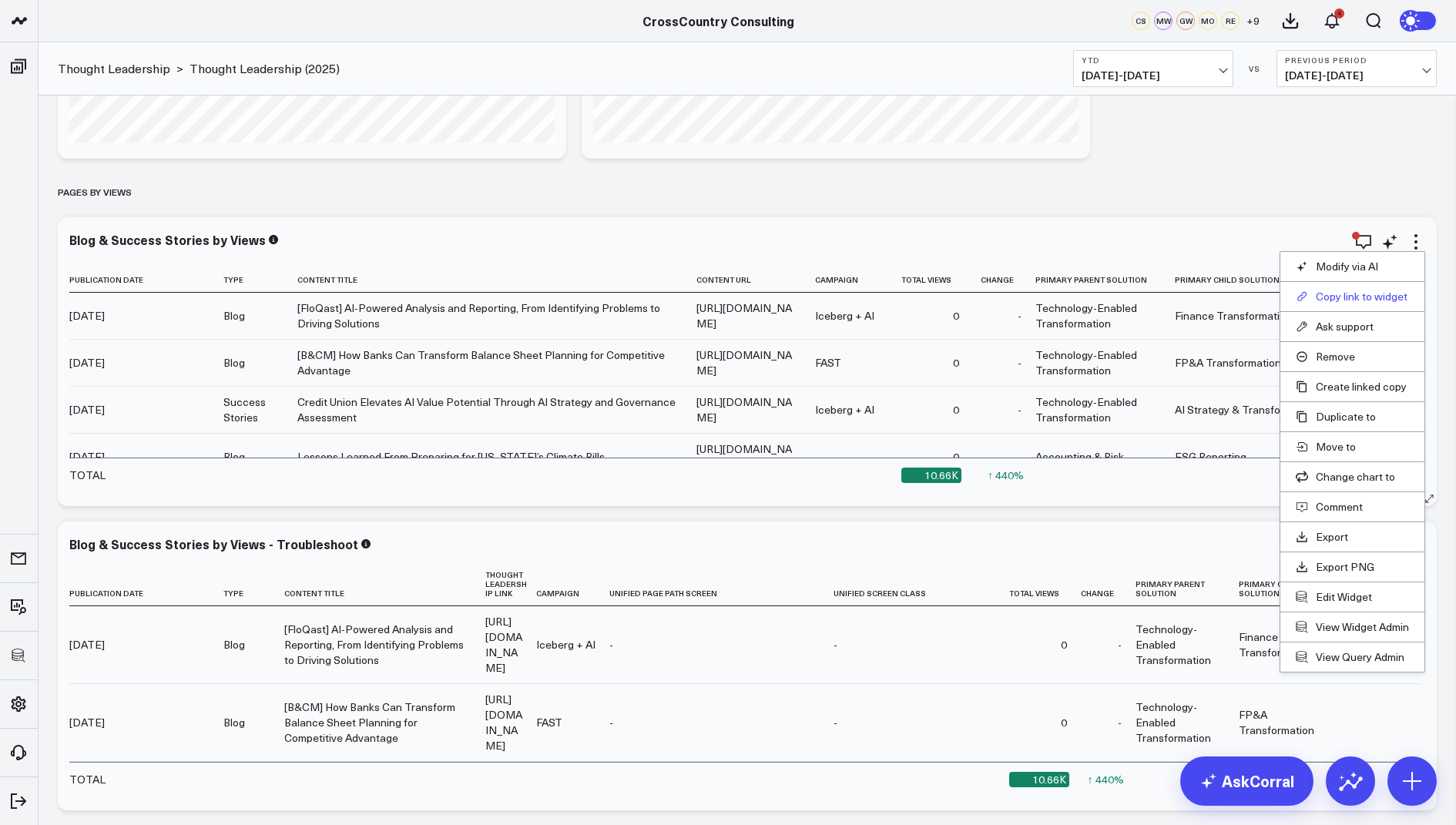
click at [1361, 290] on button "Copy link to widget" at bounding box center [1353, 296] width 113 height 14
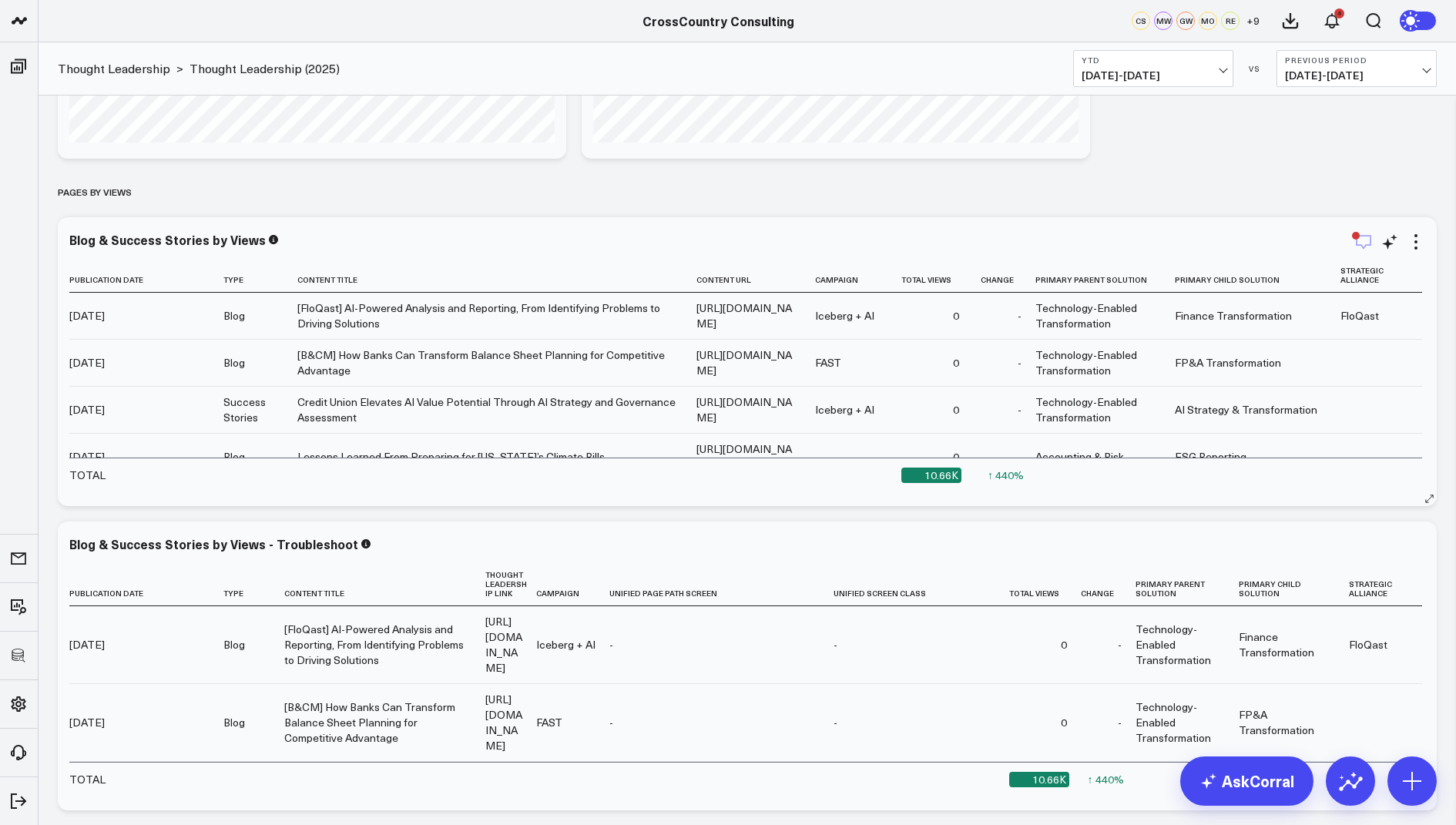
click at [1357, 240] on icon "button" at bounding box center [1364, 241] width 18 height 18
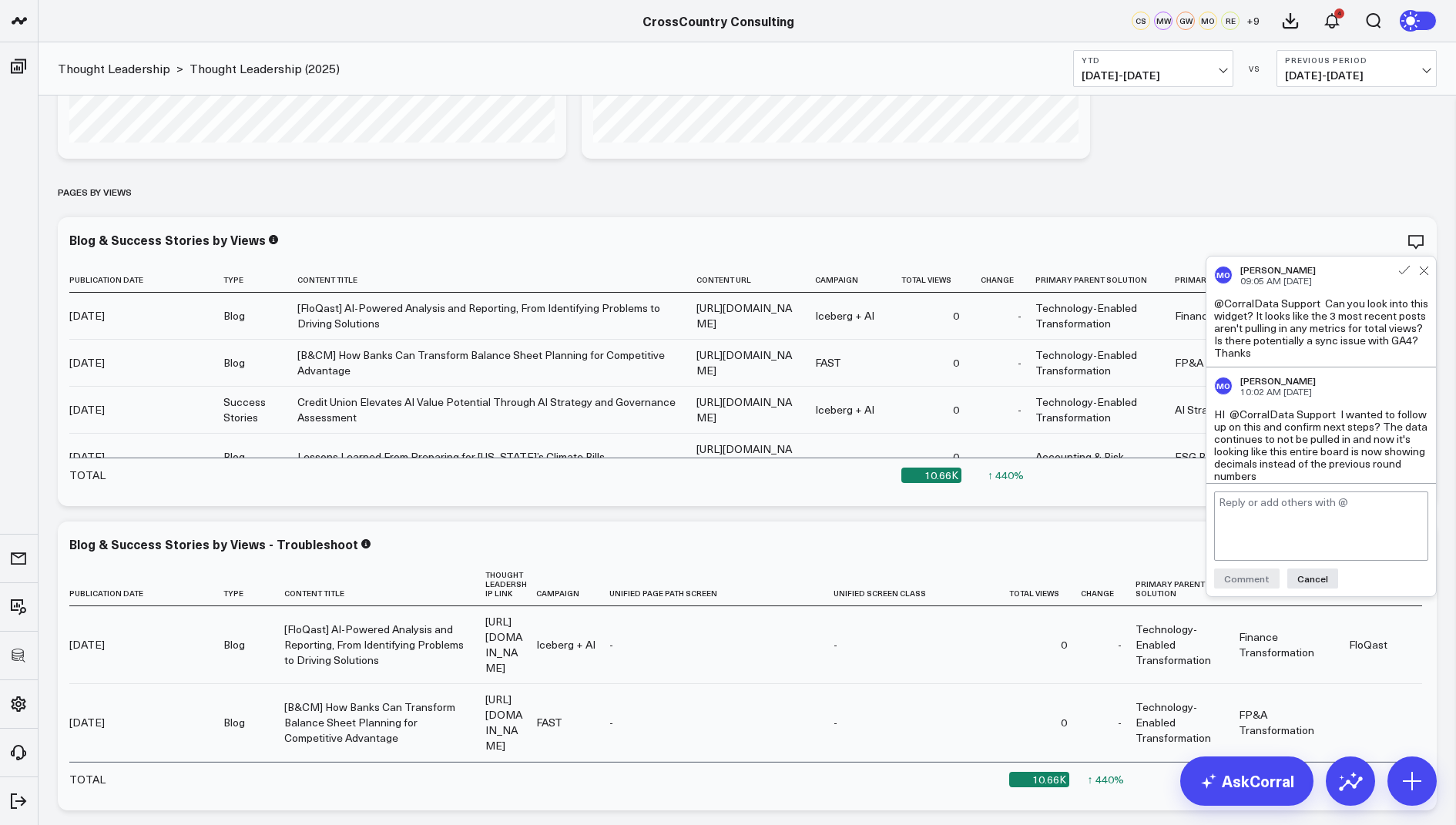
scroll to position [3285, 0]
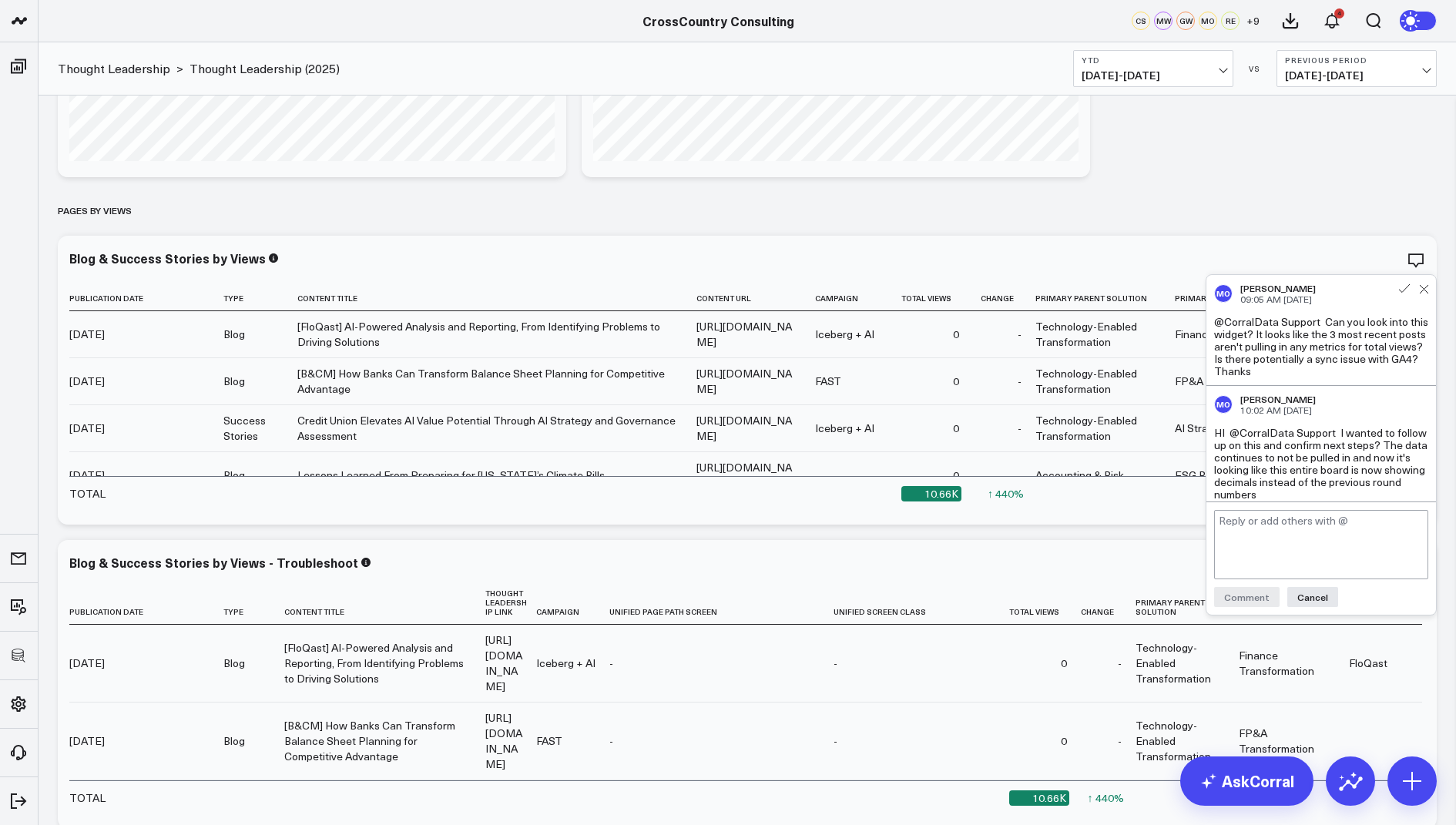
drag, startPoint x: 1289, startPoint y: 375, endPoint x: 1327, endPoint y: 325, distance: 62.8
click at [1327, 325] on div "@CorralData Support Can you look into this widget? It looks like the 3 most rec…" at bounding box center [1321, 346] width 214 height 62
copy div "Can you look into this widget? It looks like the 3 most recent posts aren't pul…"
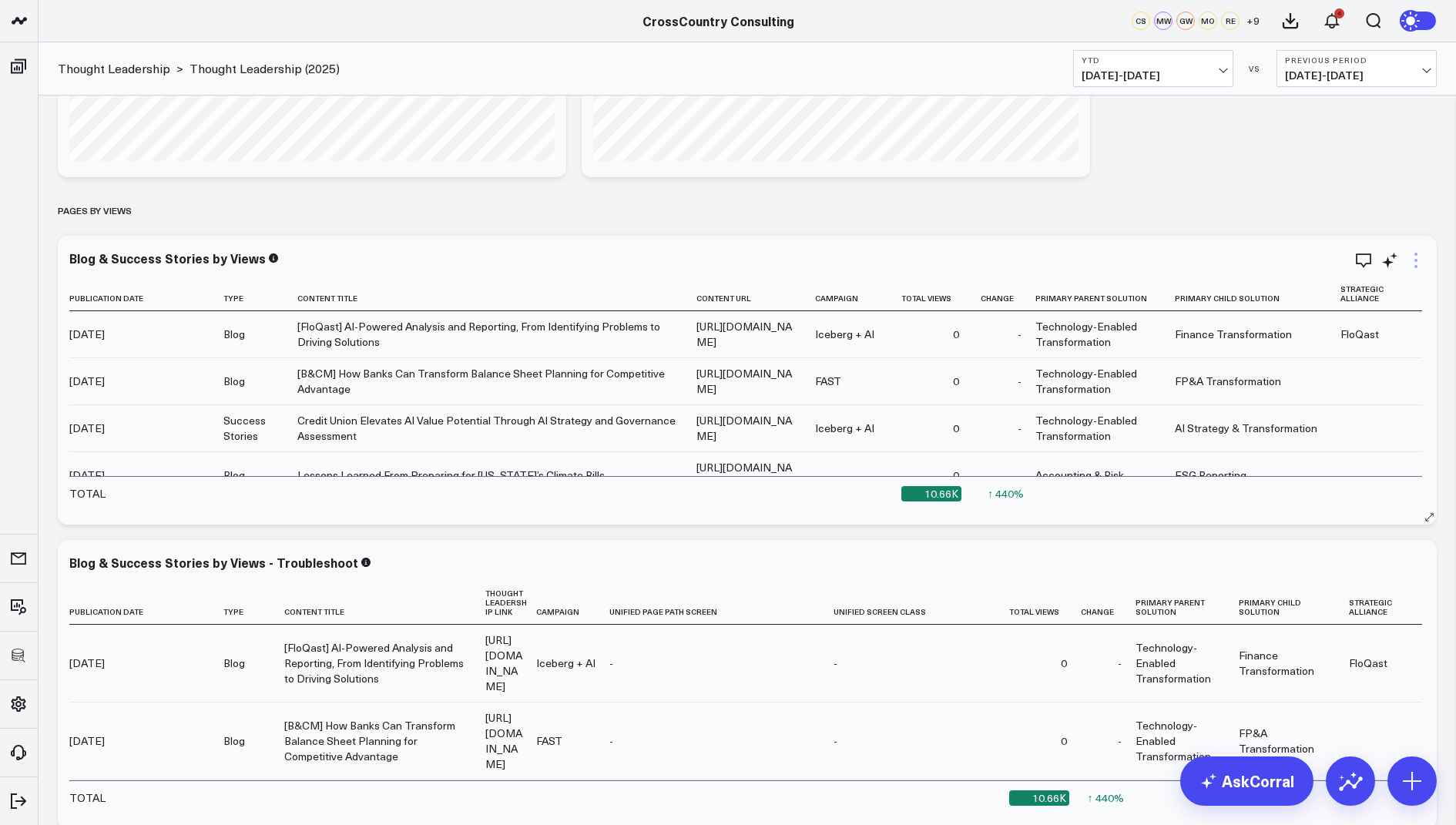
click at [1419, 260] on icon at bounding box center [1416, 260] width 18 height 18
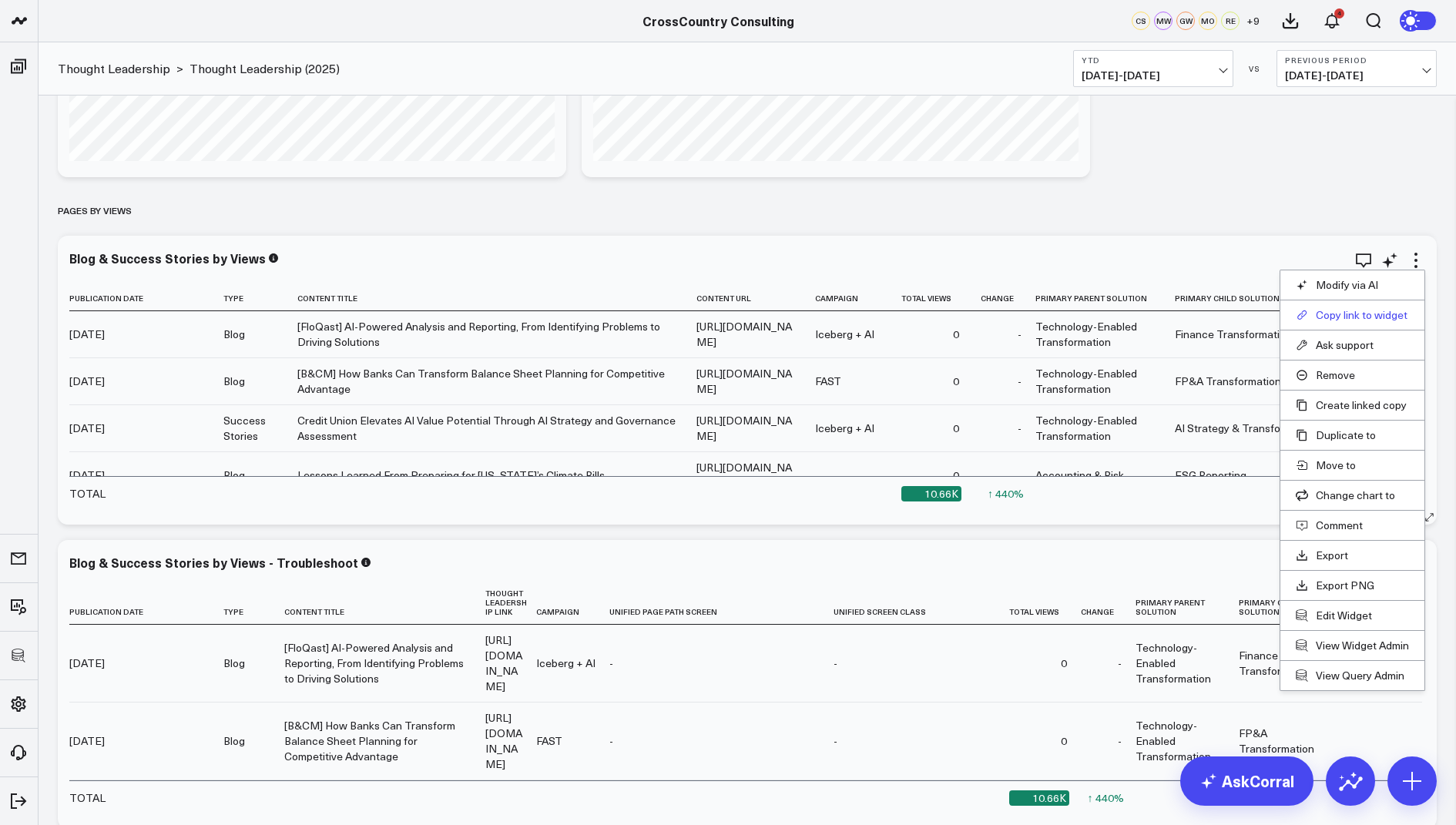
click at [1347, 309] on button "Copy link to widget" at bounding box center [1353, 314] width 113 height 14
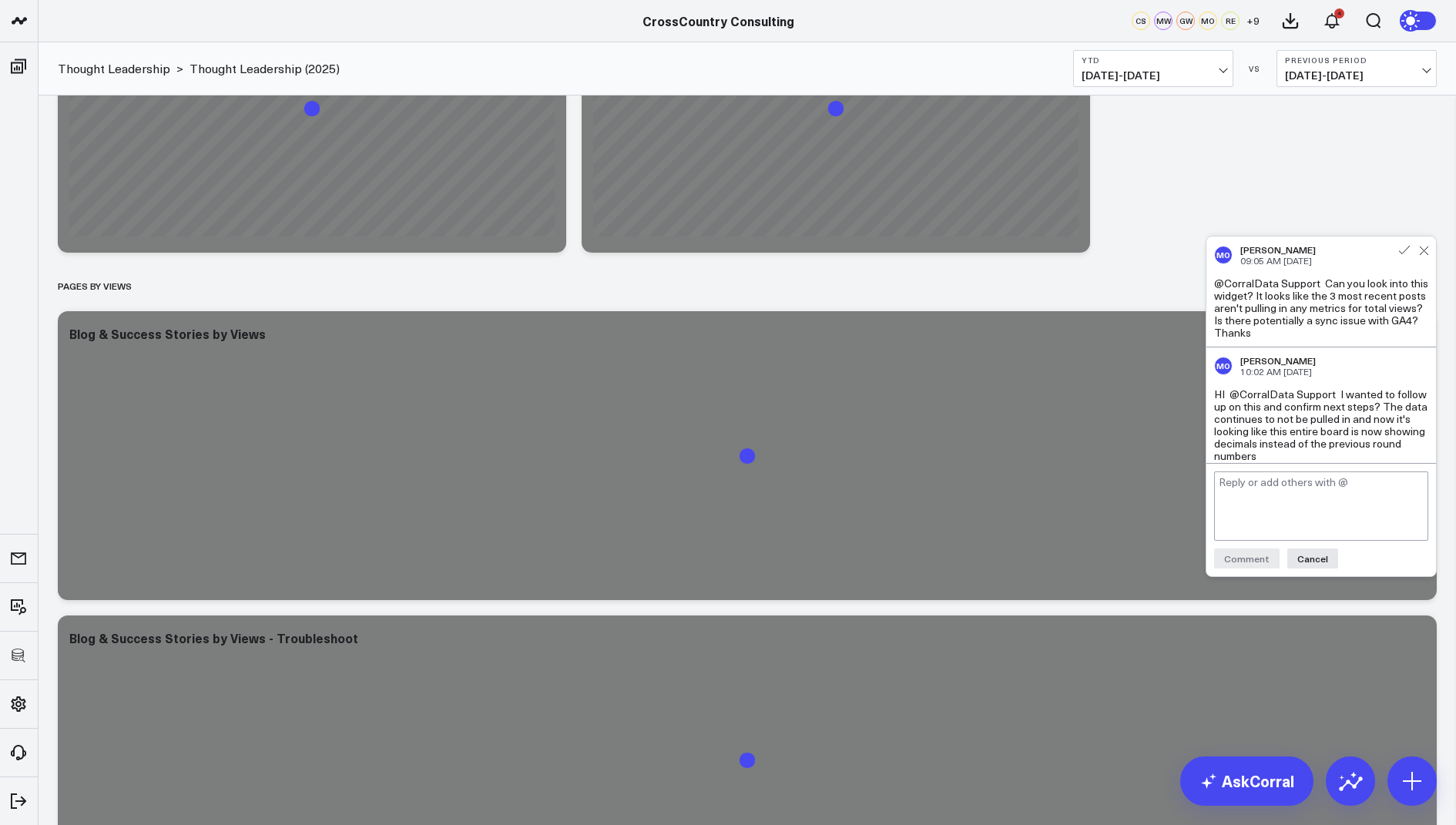
scroll to position [3249, 0]
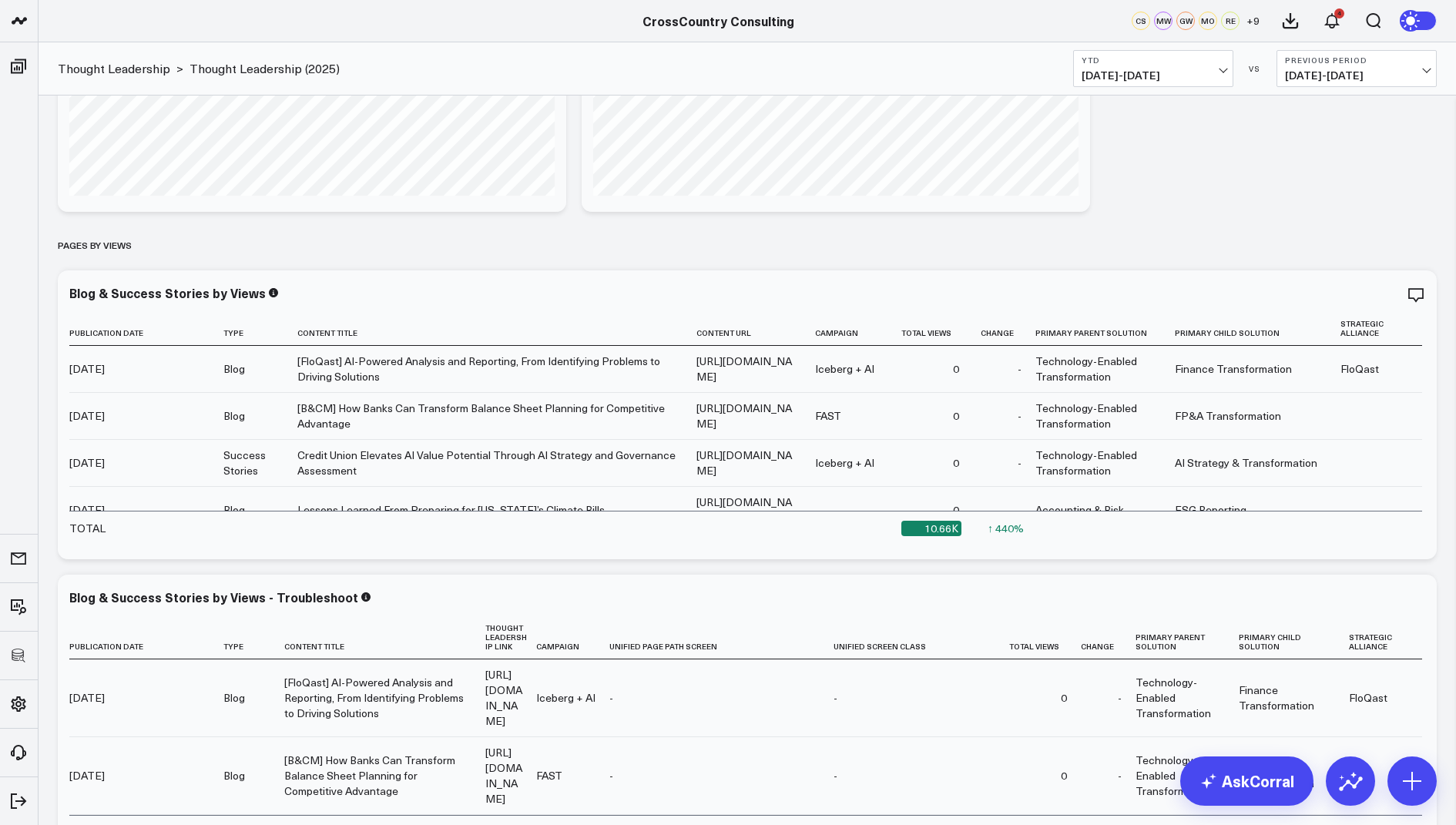
click at [1412, 290] on icon at bounding box center [1416, 294] width 18 height 18
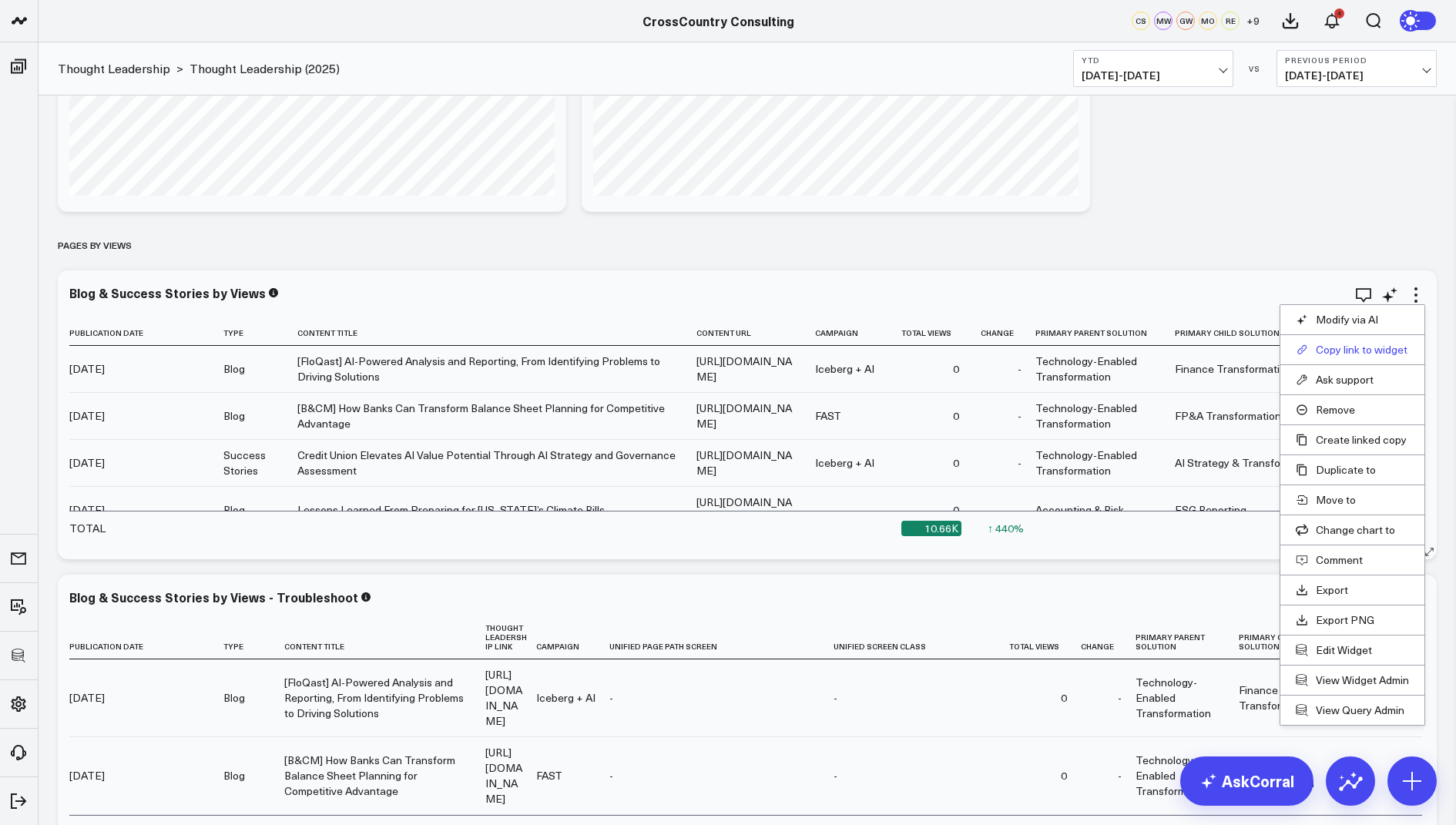
click at [1335, 354] on button "Copy link to widget" at bounding box center [1353, 349] width 113 height 14
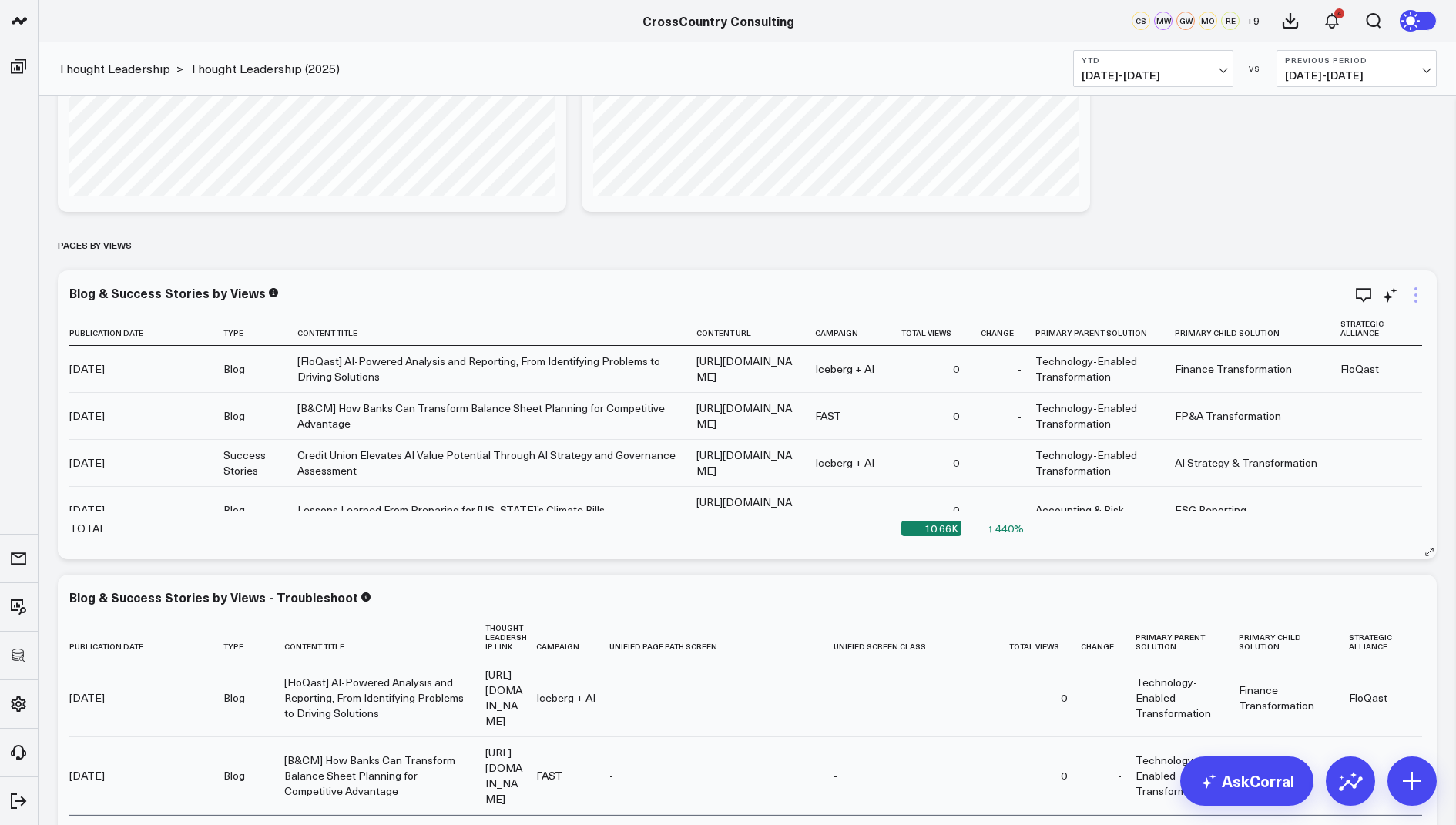
click at [1412, 290] on icon at bounding box center [1416, 294] width 18 height 18
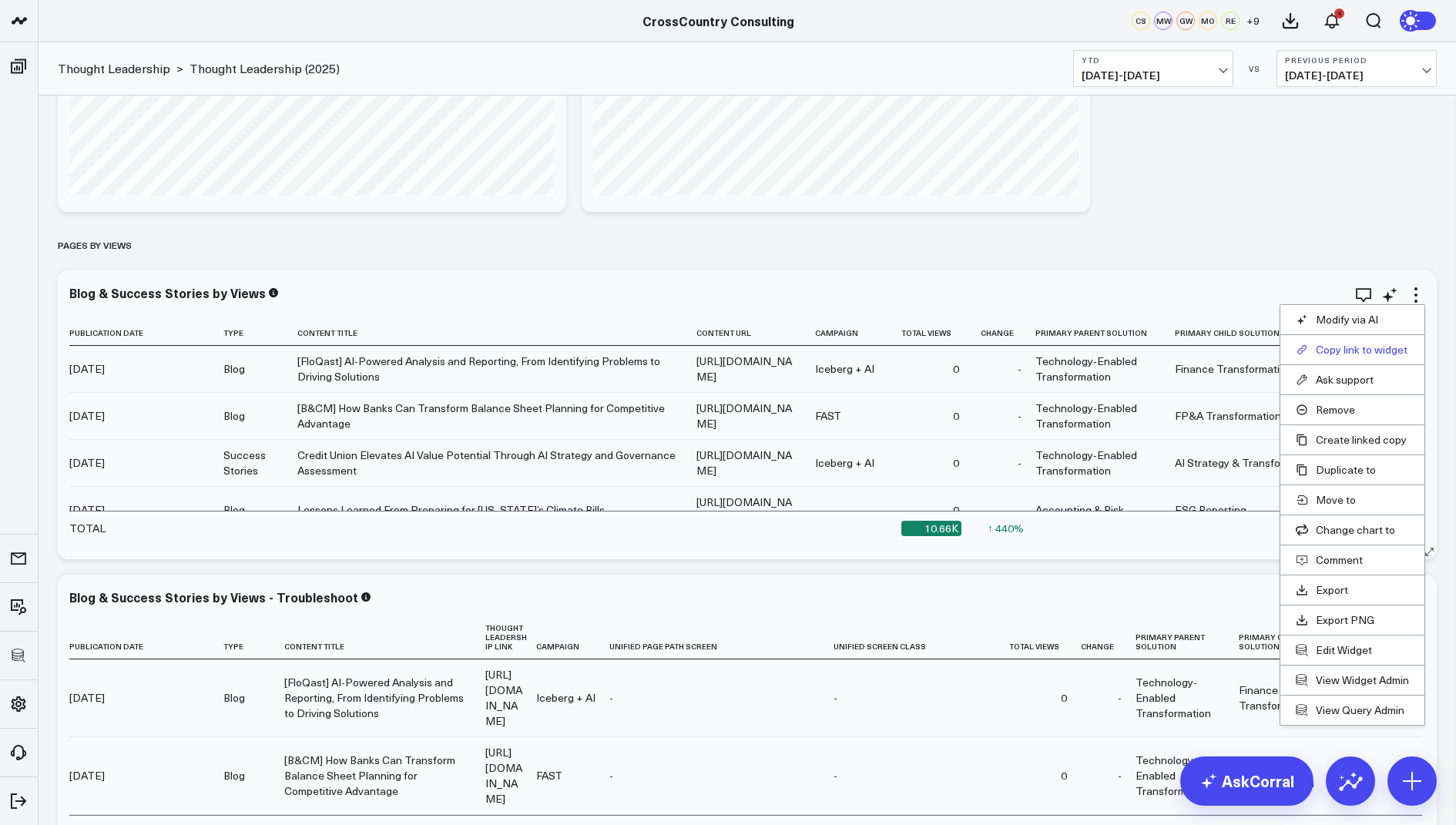
click at [1320, 342] on button "Copy link to widget" at bounding box center [1353, 349] width 113 height 14
